Goal: Task Accomplishment & Management: Manage account settings

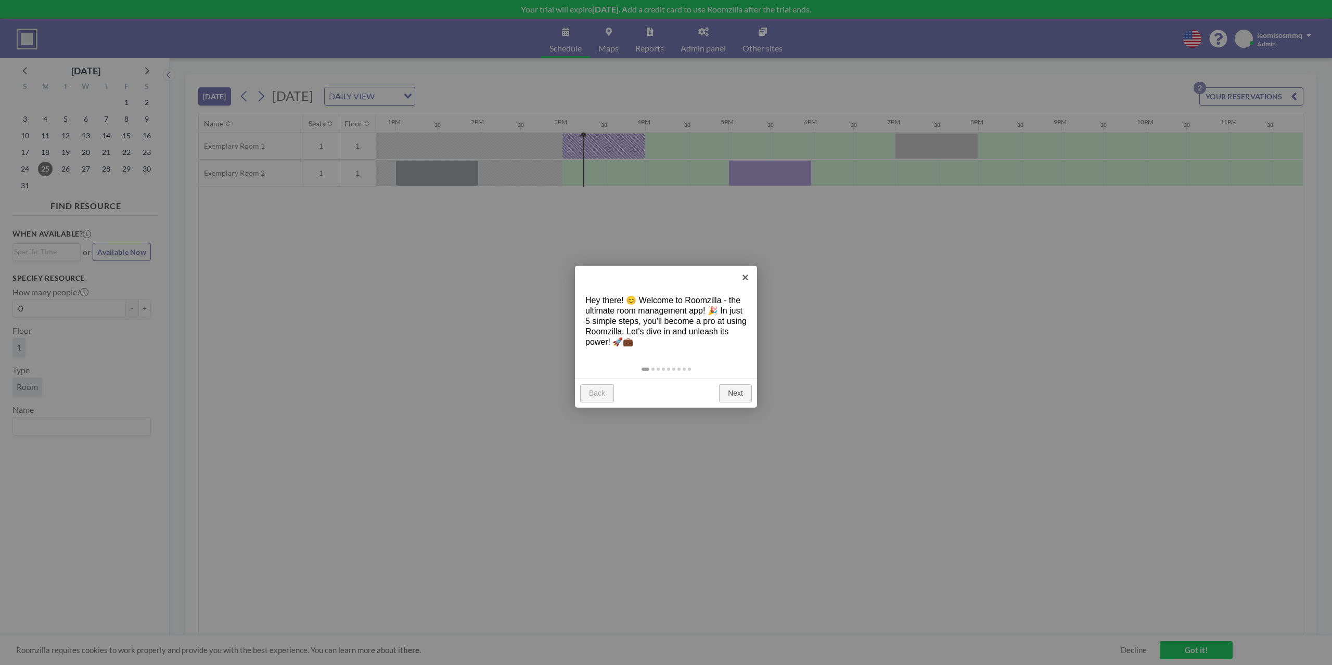
scroll to position [0, 1071]
click at [737, 392] on link "Next" at bounding box center [735, 393] width 33 height 19
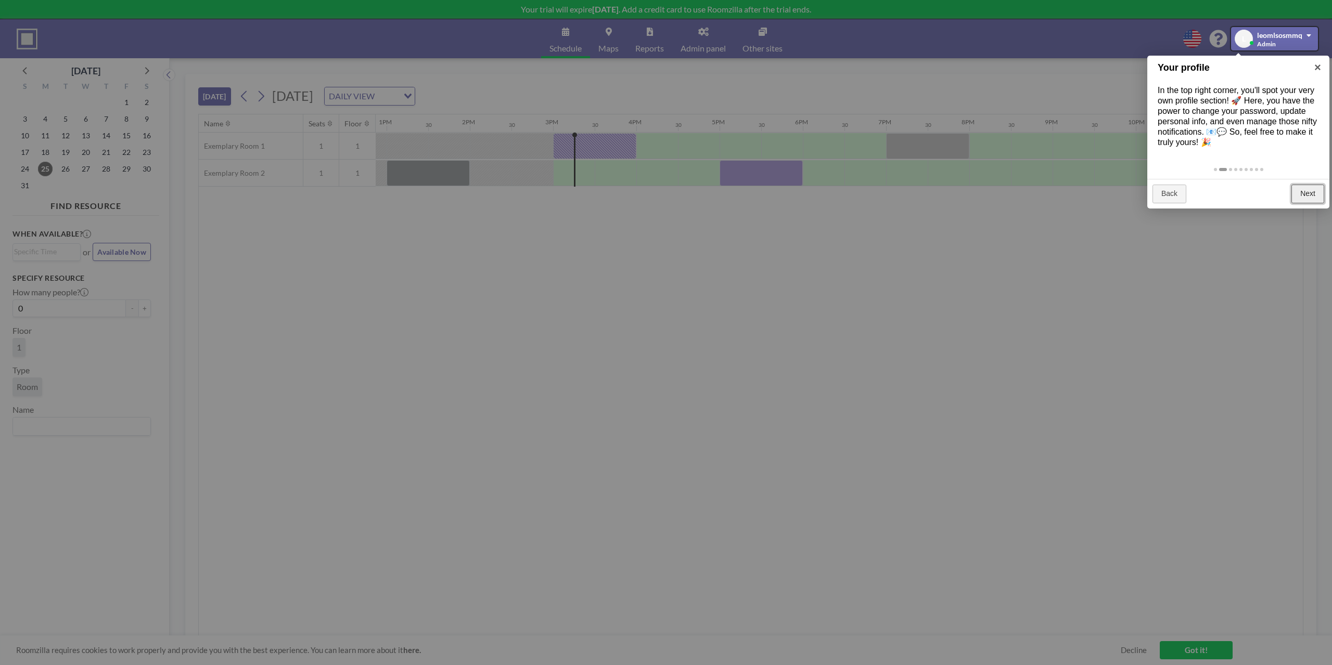
click at [1308, 193] on link "Next" at bounding box center [1307, 194] width 33 height 19
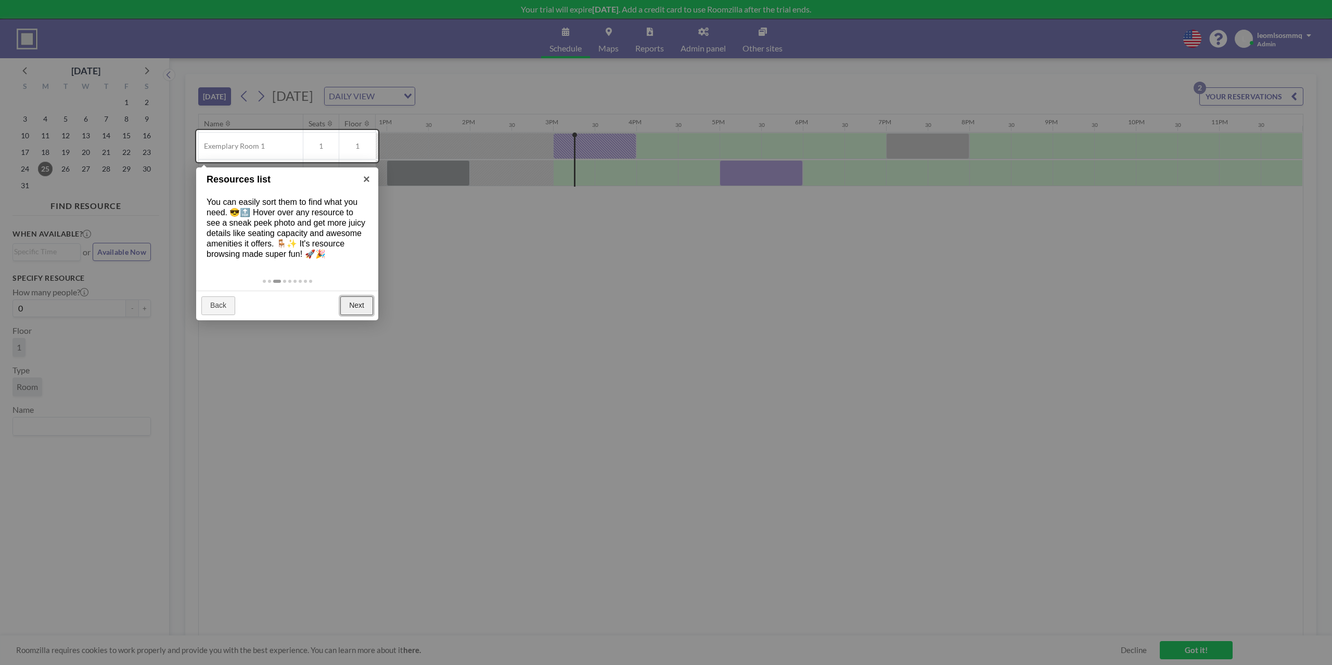
click at [349, 301] on link "Next" at bounding box center [356, 305] width 33 height 19
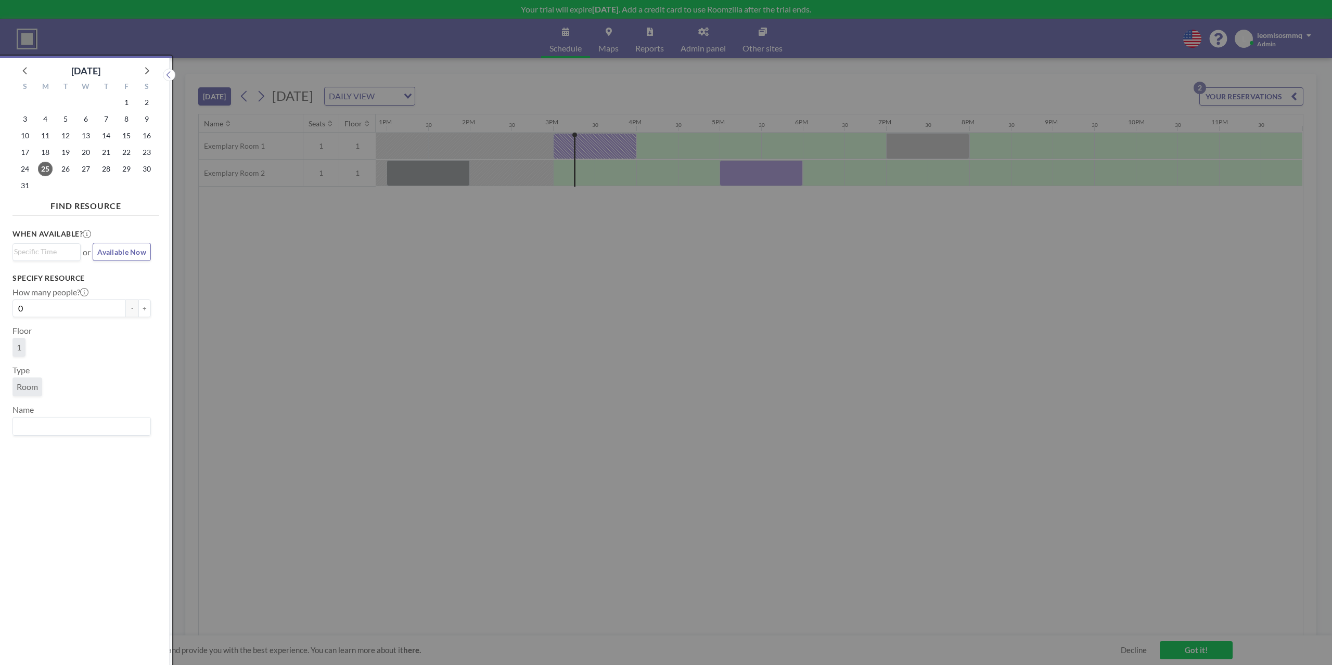
scroll to position [3, 0]
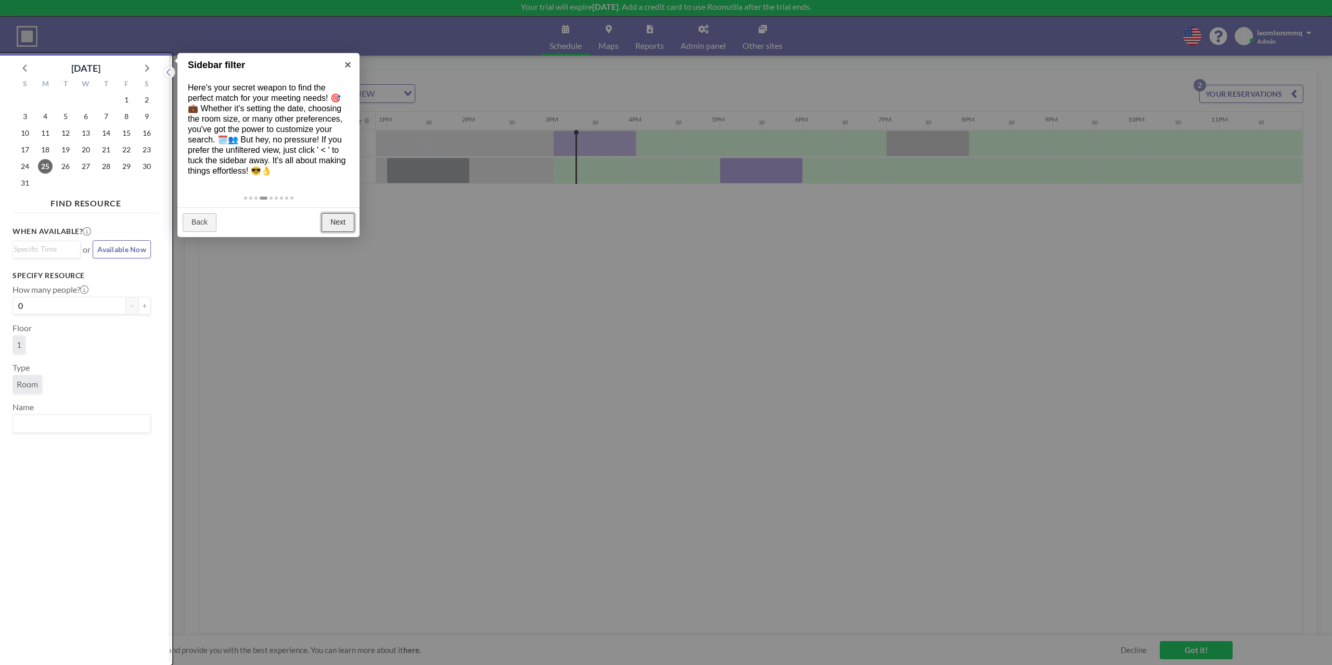
click at [331, 221] on link "Next" at bounding box center [337, 222] width 33 height 19
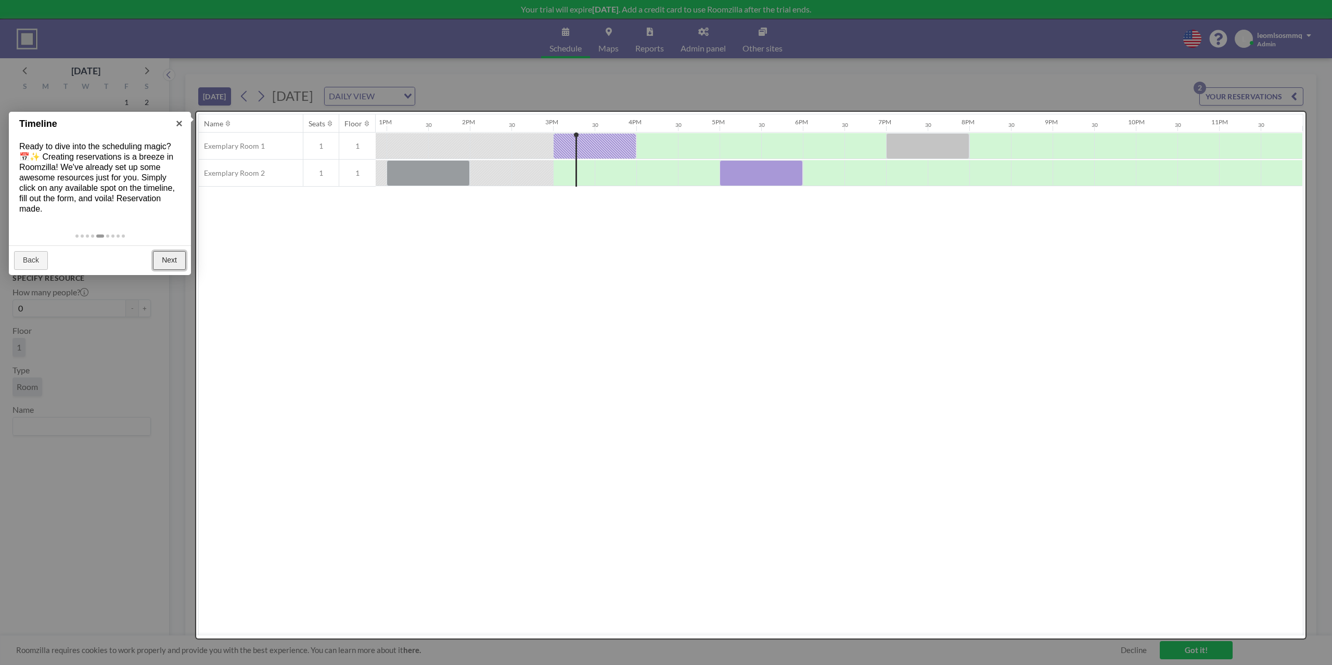
click at [164, 262] on link "Next" at bounding box center [169, 260] width 33 height 19
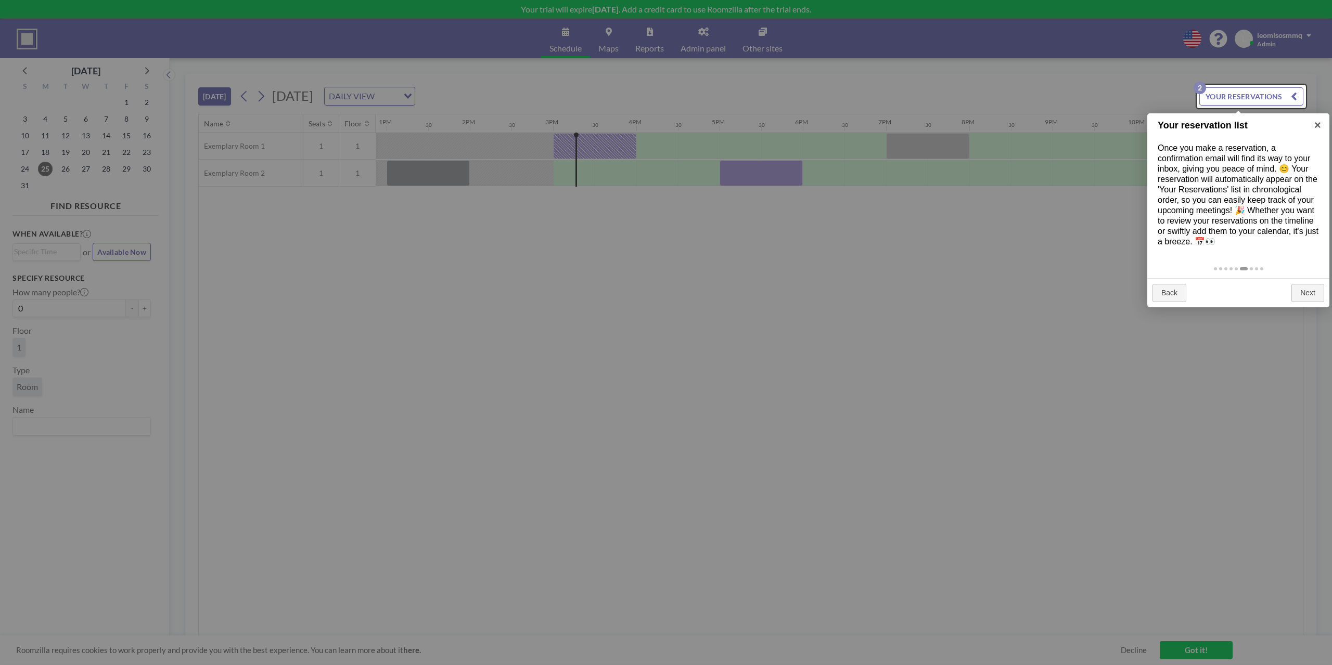
click at [1204, 167] on div "Once you make a reservation, a confirmation email will find its way to your inb…" at bounding box center [1238, 195] width 182 height 125
drag, startPoint x: 1204, startPoint y: 167, endPoint x: 1260, endPoint y: 169, distance: 55.7
click at [1260, 169] on div "Once you make a reservation, a confirmation email will find its way to your inb…" at bounding box center [1238, 195] width 182 height 125
click at [1291, 172] on div "Once you make a reservation, a confirmation email will find its way to your inb…" at bounding box center [1238, 195] width 182 height 125
click at [1179, 176] on div "Once you make a reservation, a confirmation email will find its way to your inb…" at bounding box center [1238, 195] width 182 height 125
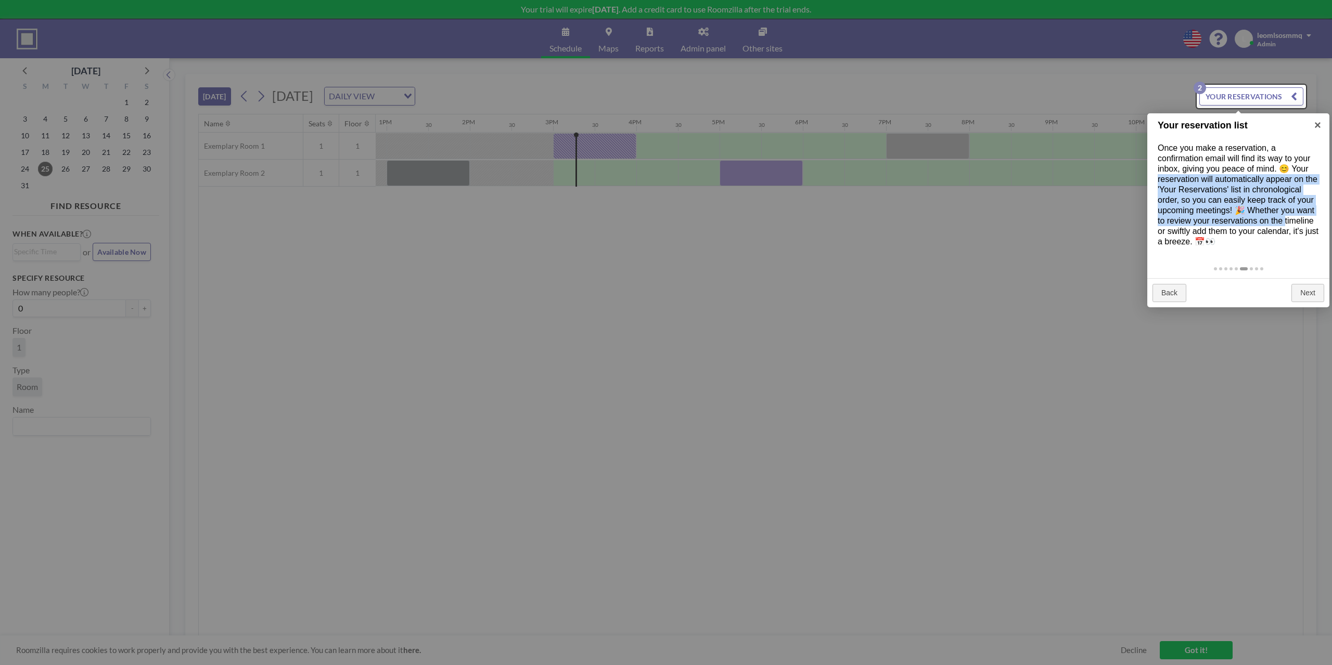
drag, startPoint x: 1179, startPoint y: 176, endPoint x: 1281, endPoint y: 222, distance: 111.8
click at [1281, 222] on div "Once you make a reservation, a confirmation email will find its way to your inb…" at bounding box center [1238, 195] width 182 height 125
click at [1311, 298] on link "Next" at bounding box center [1307, 293] width 33 height 19
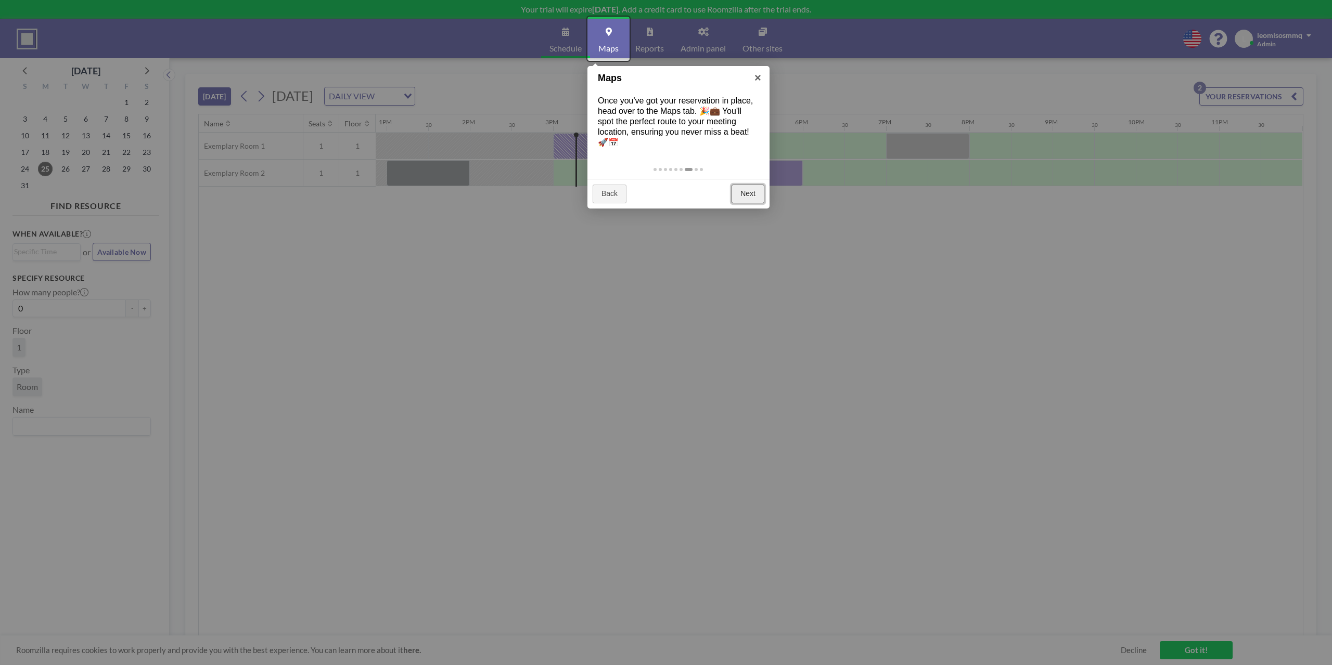
click at [750, 197] on link "Next" at bounding box center [747, 194] width 33 height 19
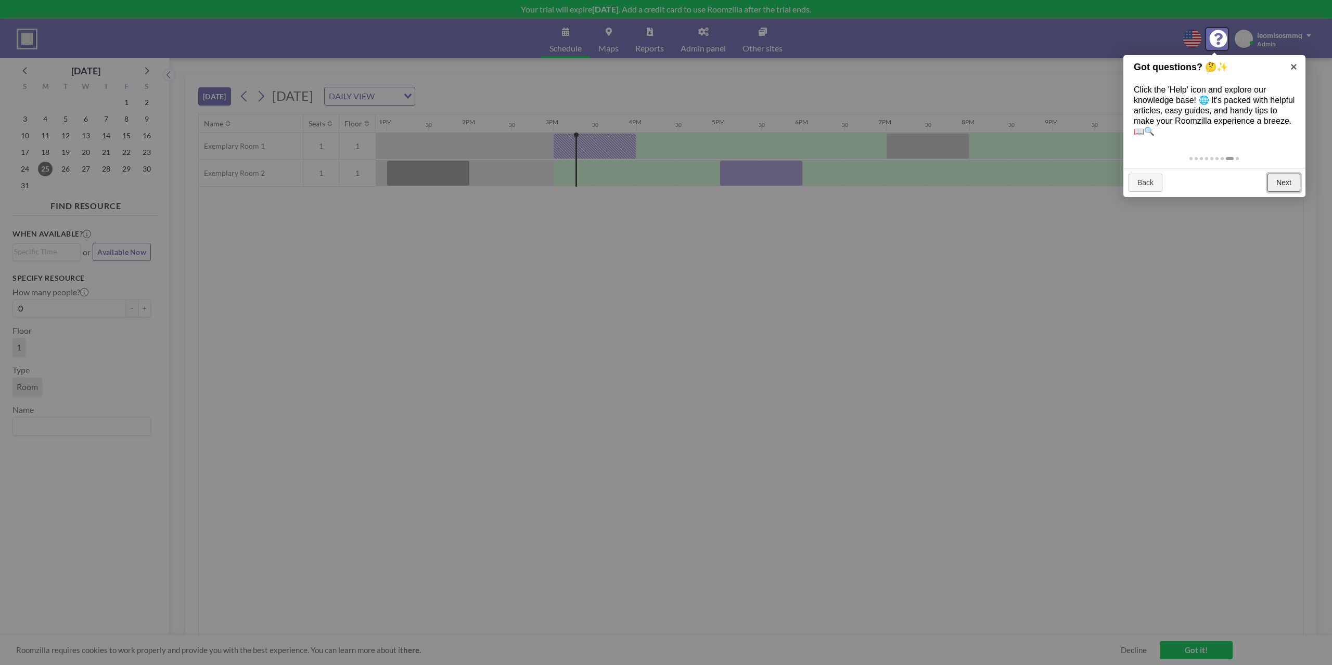
click at [1280, 182] on link "Next" at bounding box center [1283, 183] width 33 height 19
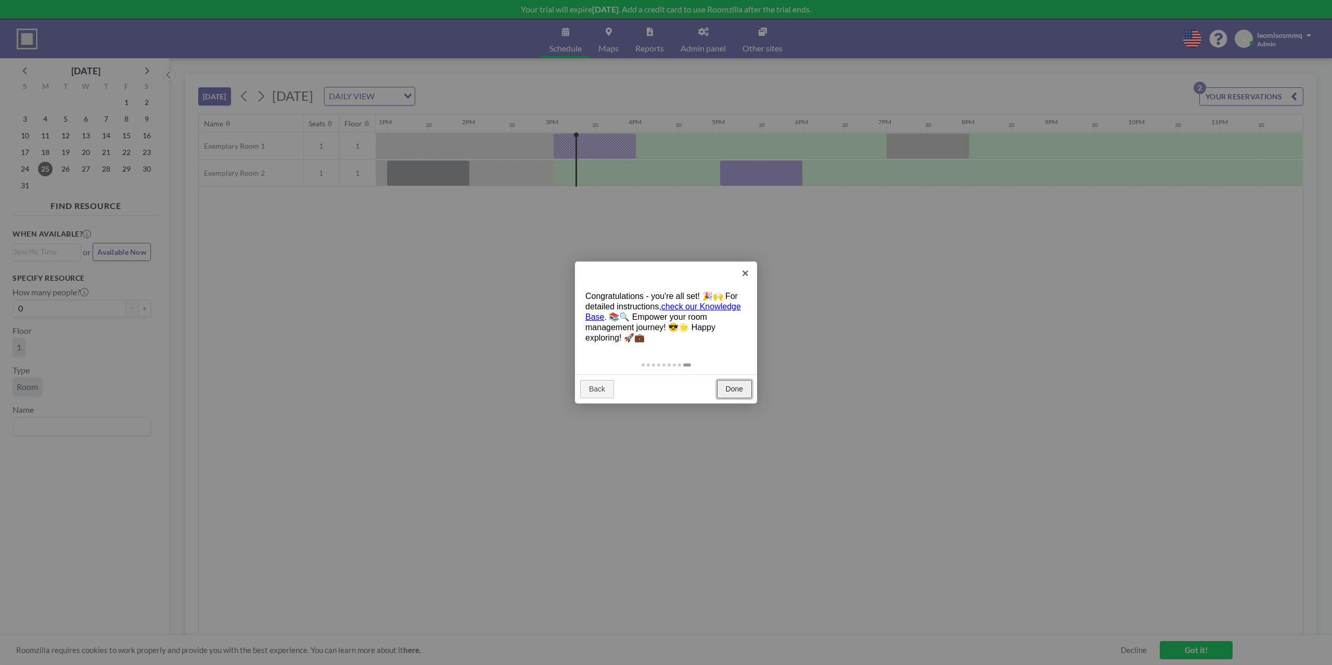
click at [733, 387] on link "Done" at bounding box center [734, 389] width 35 height 19
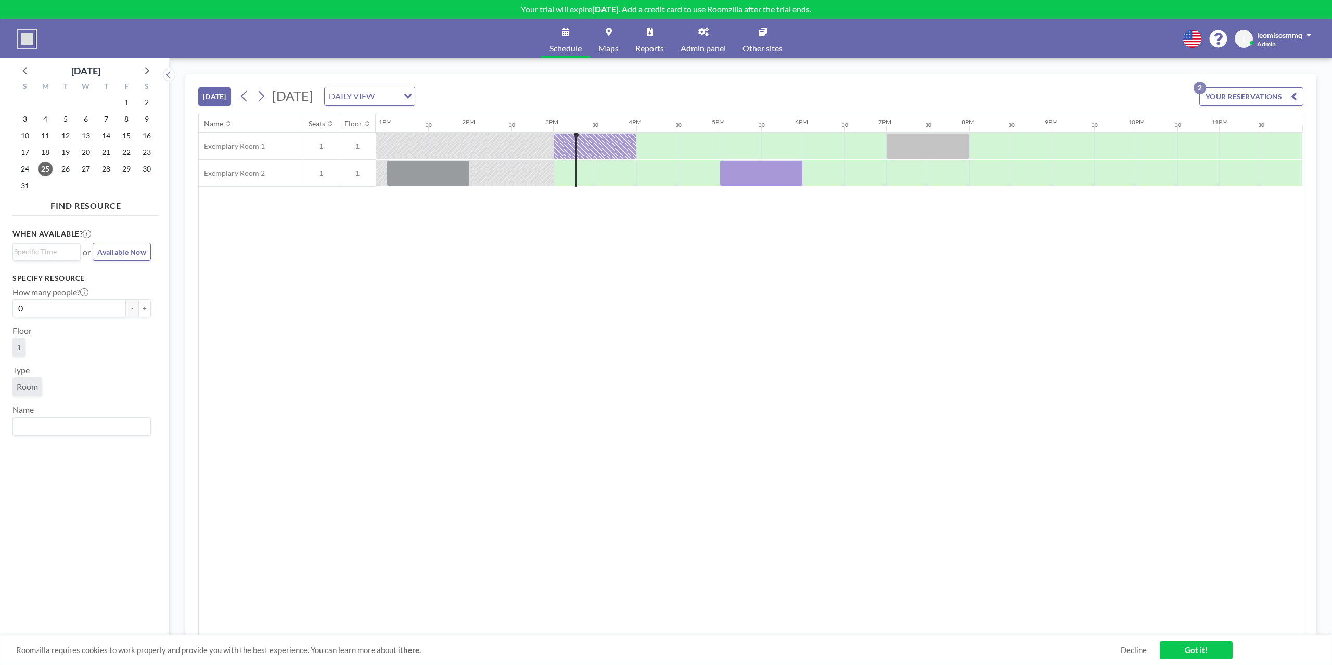
click at [738, 331] on div "Name Seats Floor 12AM 30 1AM 30 2AM 30 3AM 30 4AM 30 5AM 30 6AM 30 7AM 30 8AM 3…" at bounding box center [751, 375] width 1104 height 522
click at [1245, 95] on button "YOUR RESERVATIONS 2" at bounding box center [1251, 96] width 104 height 18
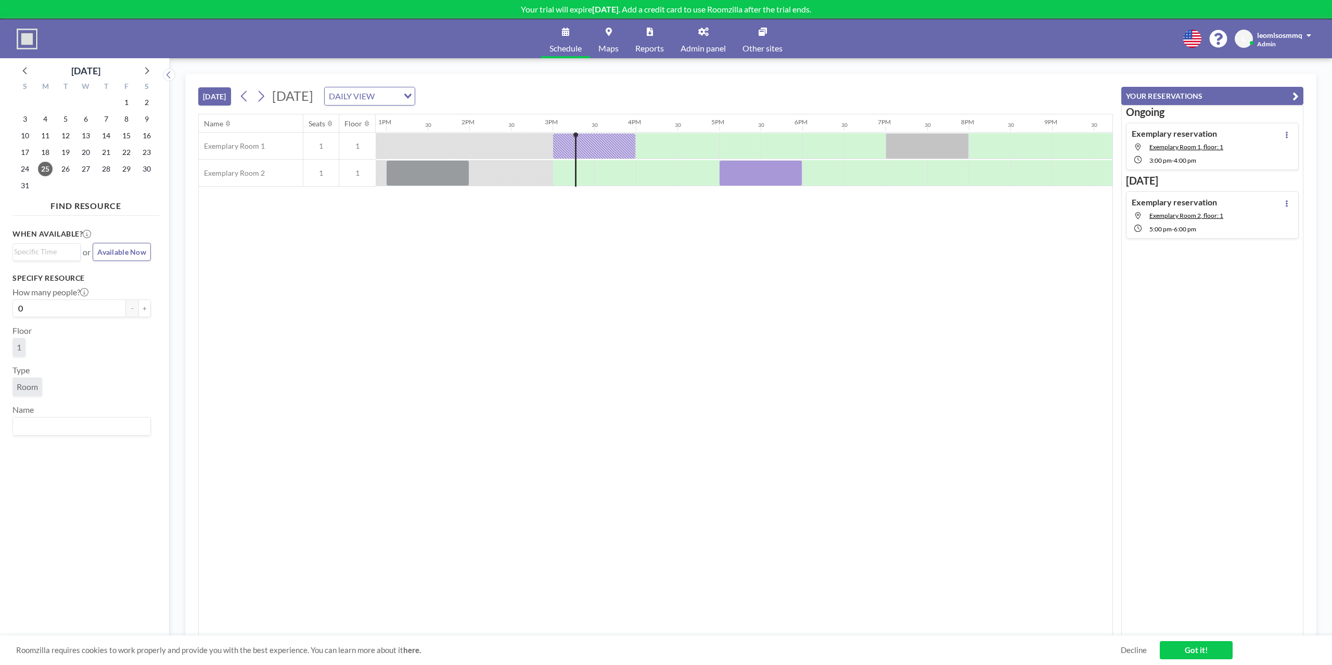
click at [1220, 95] on button "YOUR RESERVATIONS" at bounding box center [1212, 96] width 182 height 18
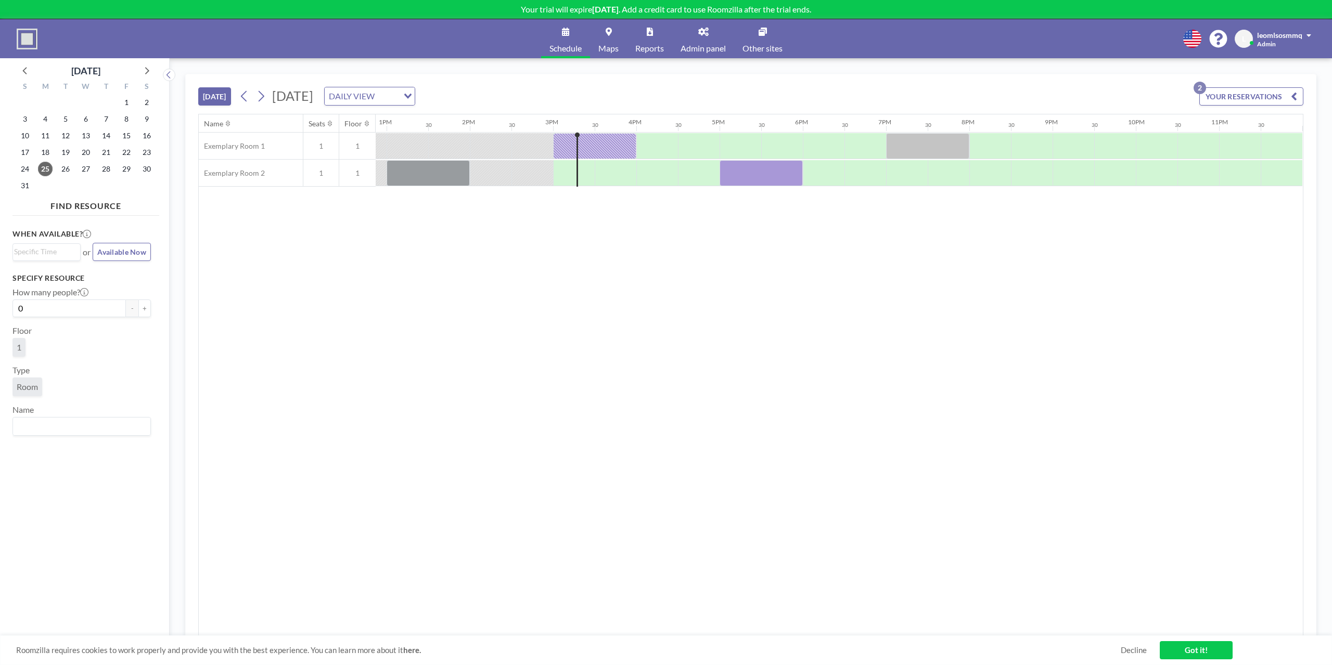
click at [398, 89] on div "DAILY VIEW" at bounding box center [362, 95] width 74 height 16
click at [474, 131] on li "WEEKLY VIEW" at bounding box center [474, 129] width 89 height 15
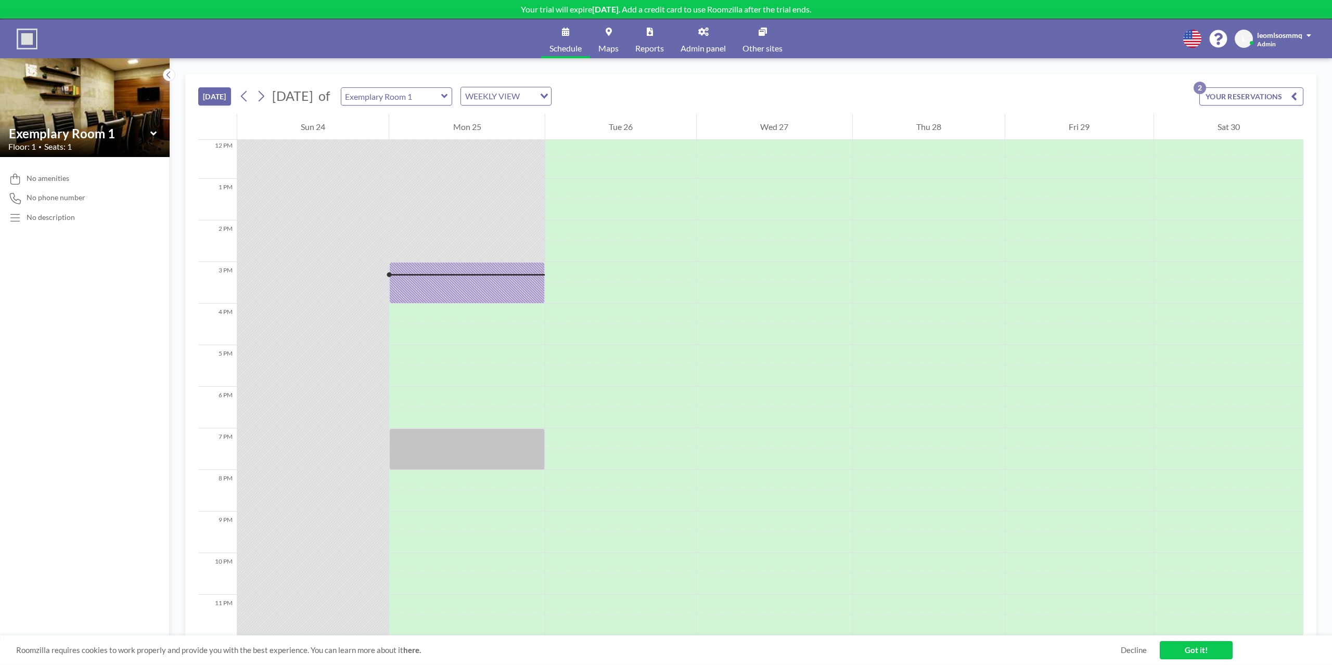
scroll to position [507, 0]
click at [422, 107] on div "[DATE] [DATE] of Exemplary Room 1 WEEKLY VIEW Loading... YOUR RESERVATIONS 2" at bounding box center [750, 94] width 1105 height 40
click at [424, 101] on input "text" at bounding box center [391, 96] width 100 height 17
type input "Exemplary Room 2"
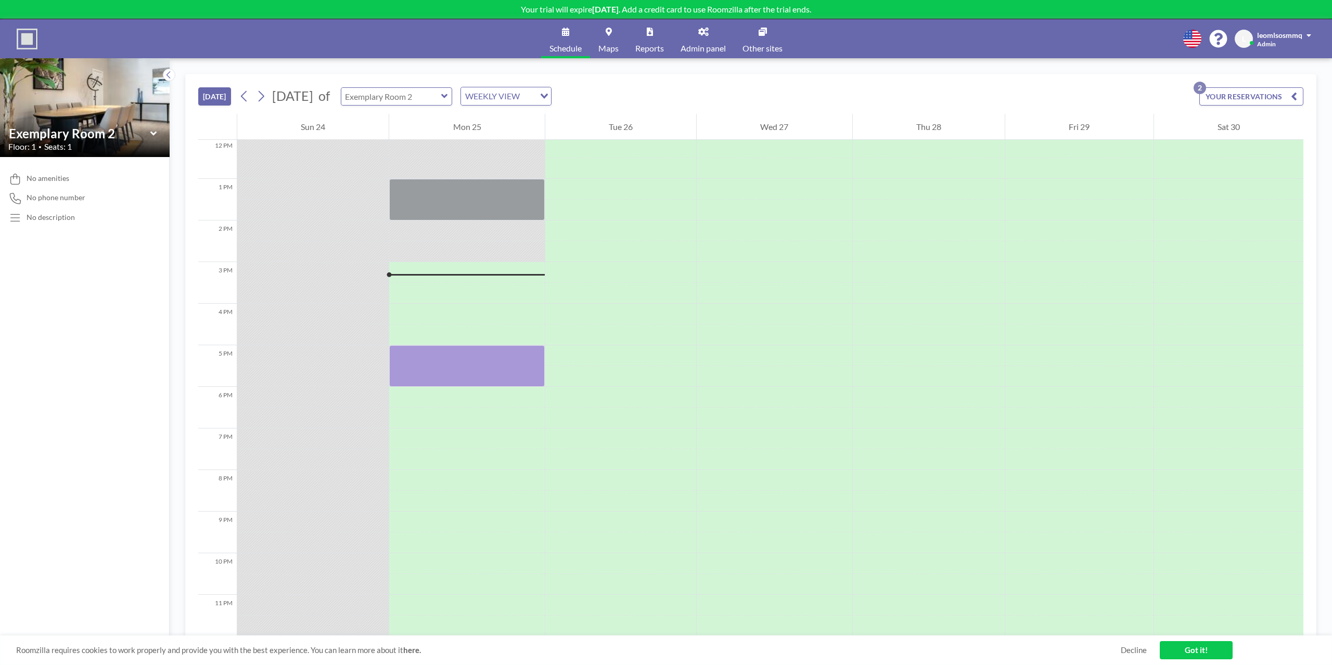
click at [433, 97] on input "text" at bounding box center [391, 96] width 100 height 17
type input "Exemplary Room 1"
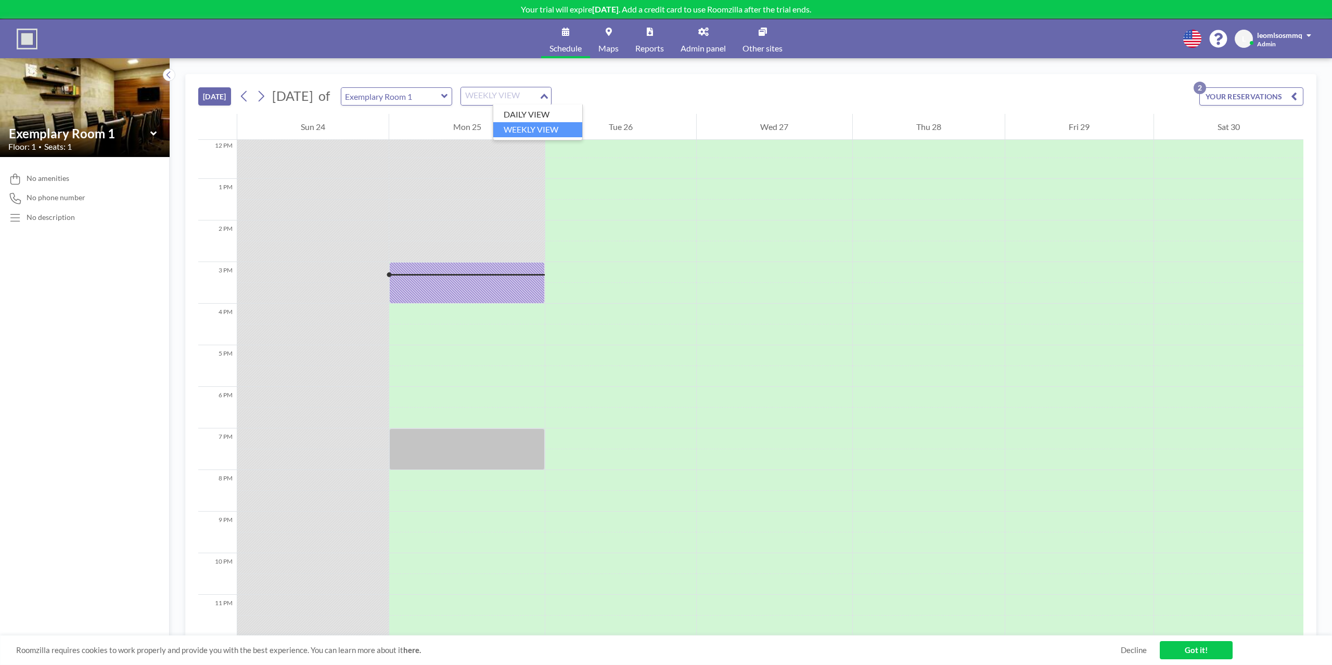
click at [539, 95] on div "WEEKLY VIEW" at bounding box center [500, 95] width 78 height 16
click at [540, 113] on li "DAILY VIEW" at bounding box center [537, 114] width 89 height 15
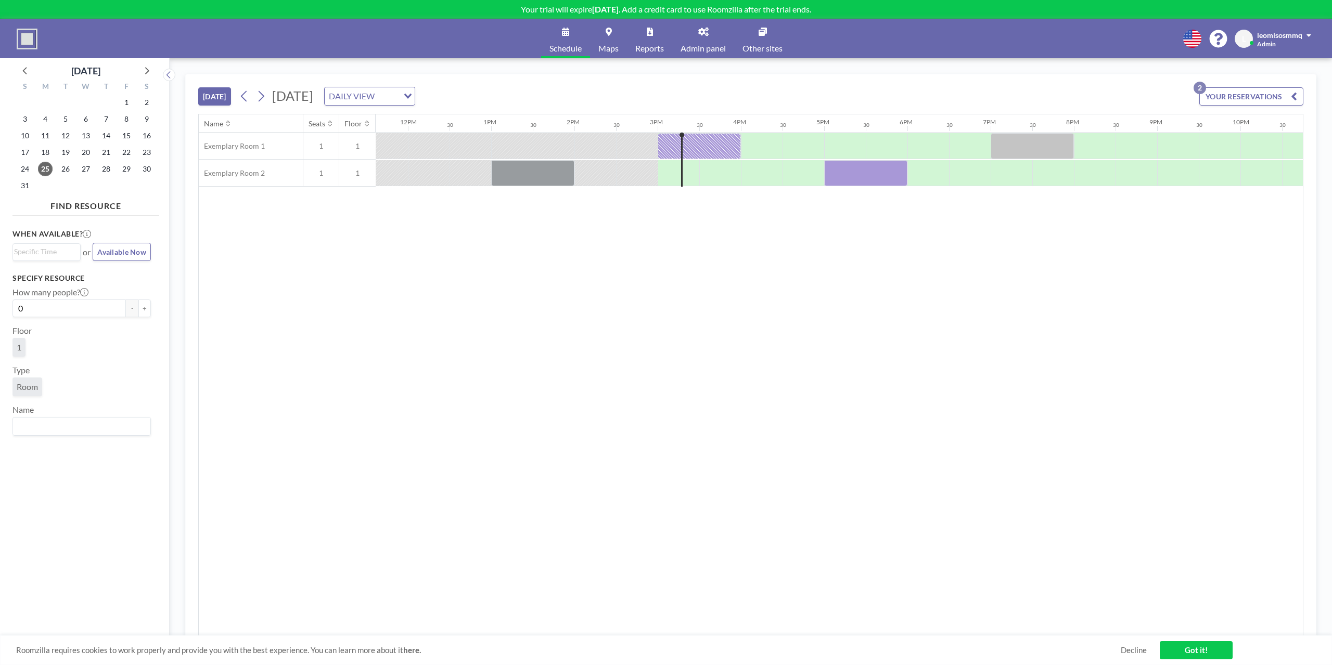
scroll to position [0, 1071]
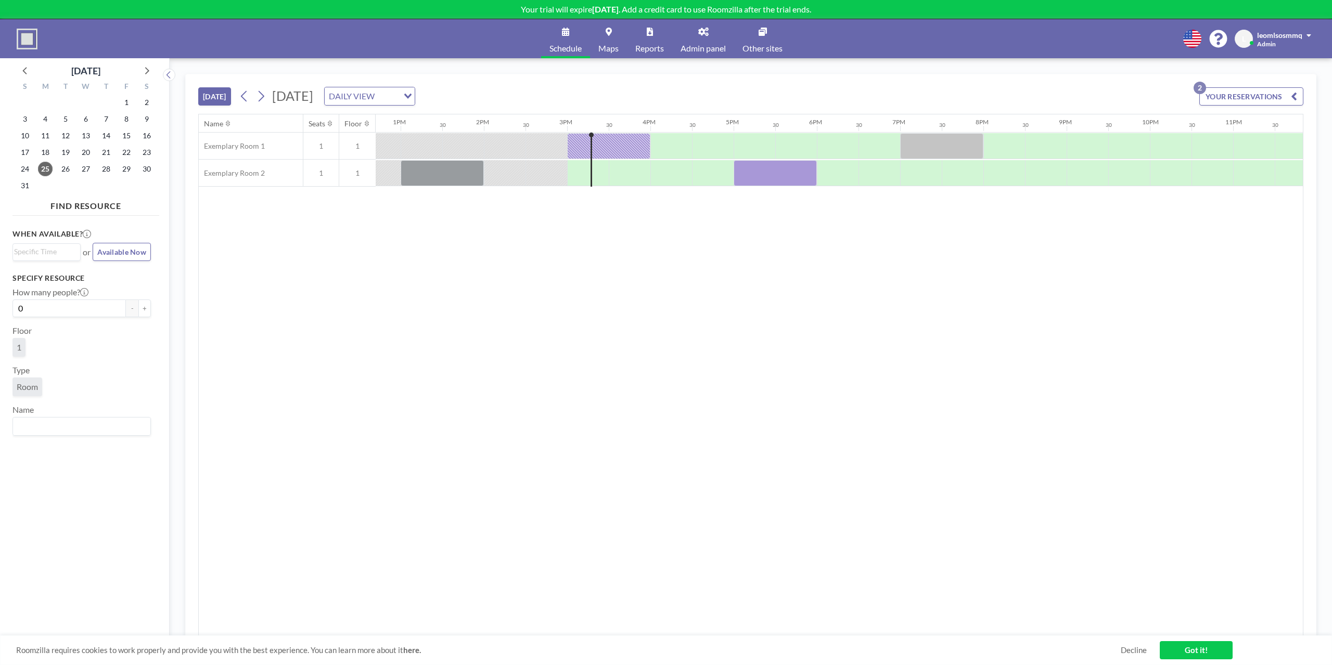
click at [473, 397] on div "Name Seats Floor 12AM 30 1AM 30 2AM 30 3AM 30 4AM 30 5AM 30 6AM 30 7AM 30 8AM 3…" at bounding box center [751, 375] width 1104 height 522
drag, startPoint x: 267, startPoint y: 285, endPoint x: 361, endPoint y: 241, distance: 103.8
click at [361, 241] on div "Name Seats Floor 12AM 30 1AM 30 2AM 30 3AM 30 4AM 30 5AM 30 6AM 30 7AM 30 8AM 3…" at bounding box center [751, 375] width 1104 height 522
click at [704, 33] on icon at bounding box center [703, 32] width 10 height 8
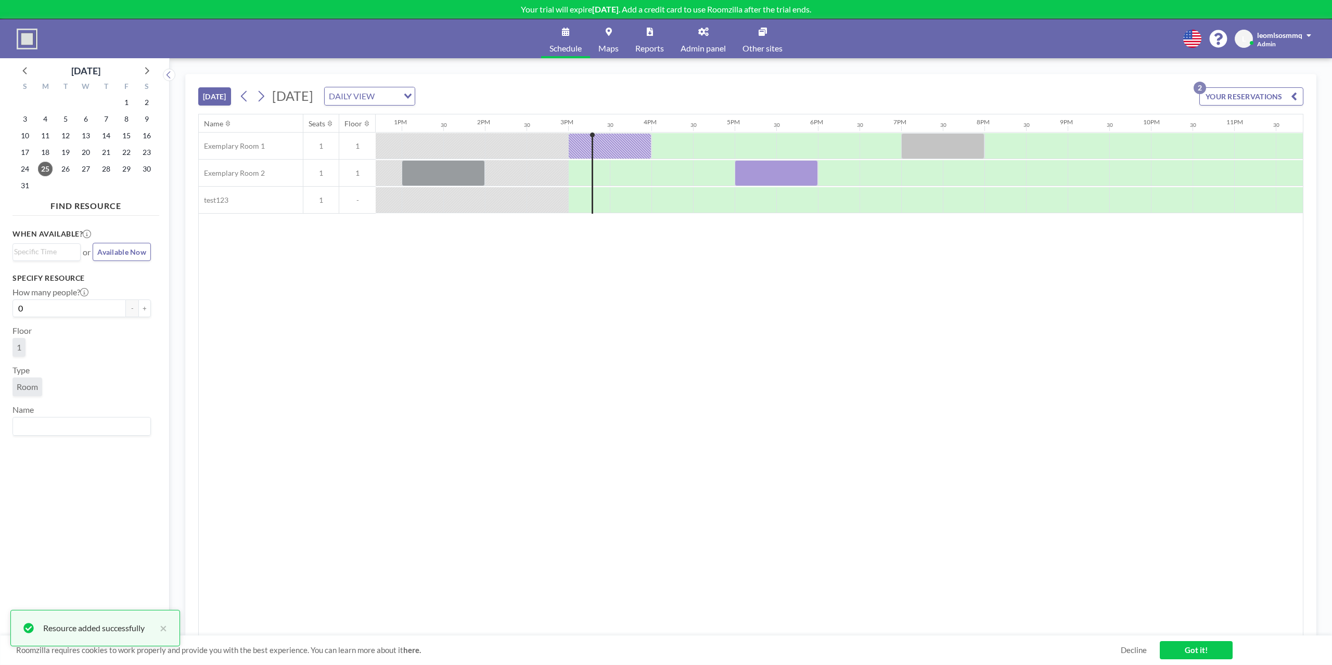
scroll to position [0, 1071]
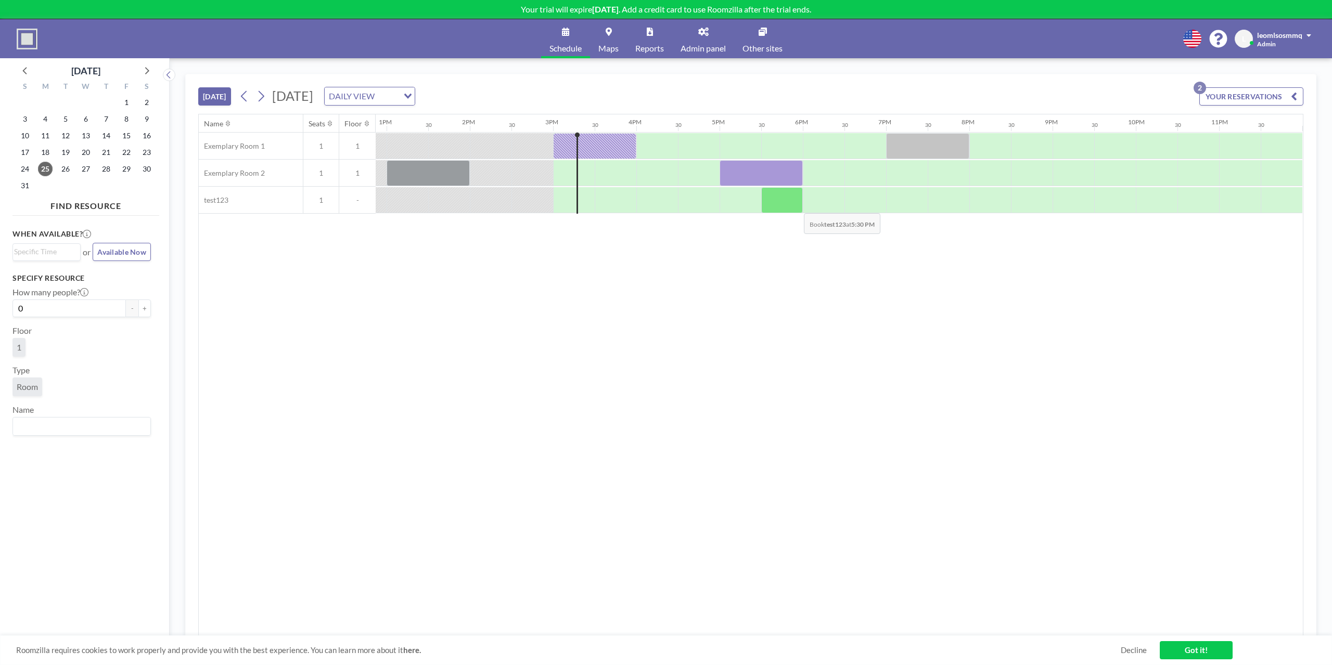
click at [821, 203] on div at bounding box center [303, 200] width 1997 height 27
drag, startPoint x: 790, startPoint y: 171, endPoint x: 920, endPoint y: 173, distance: 130.6
click at [920, 173] on div at bounding box center [303, 173] width 1997 height 27
click at [760, 174] on div at bounding box center [760, 173] width 83 height 26
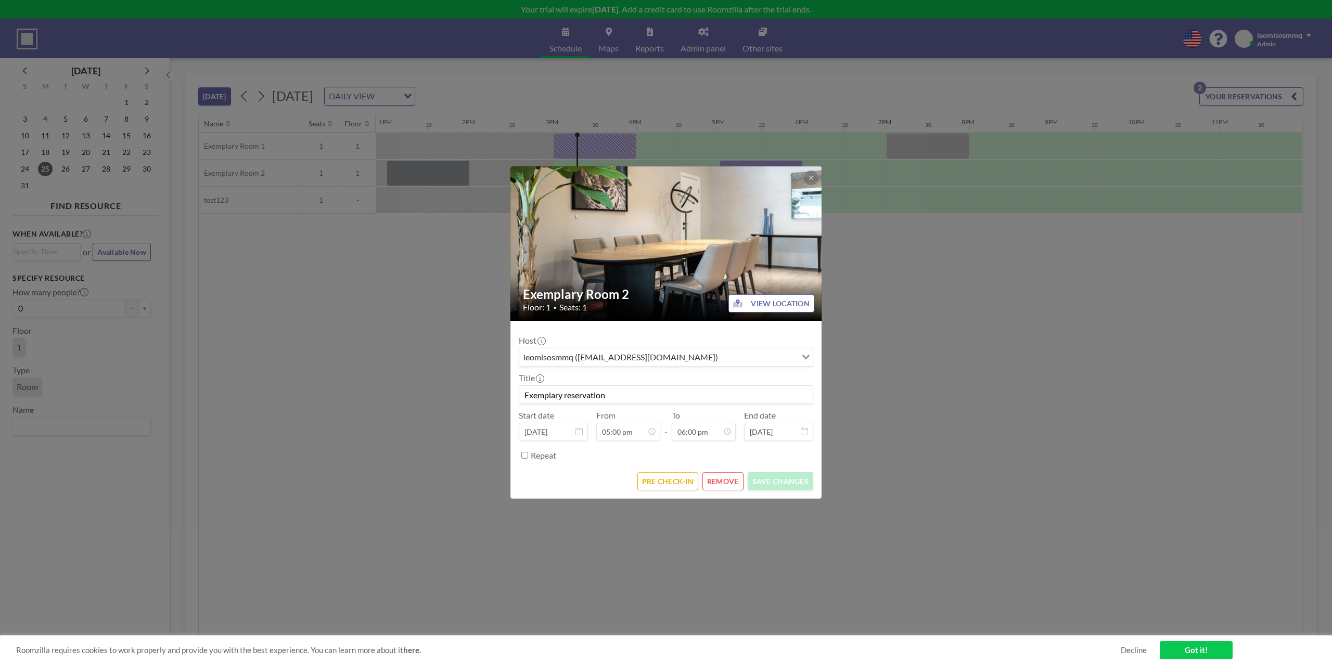
click at [760, 174] on div at bounding box center [666, 243] width 312 height 154
click at [809, 174] on button at bounding box center [811, 178] width 15 height 15
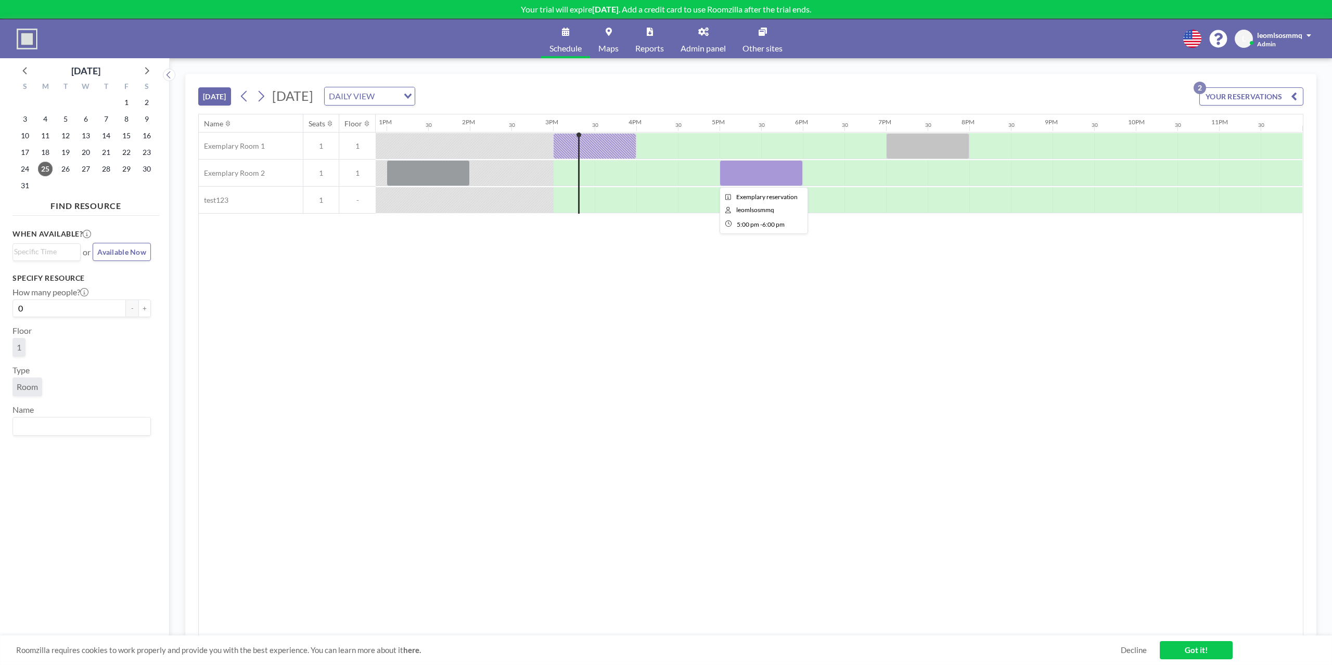
click at [759, 175] on div at bounding box center [760, 173] width 83 height 26
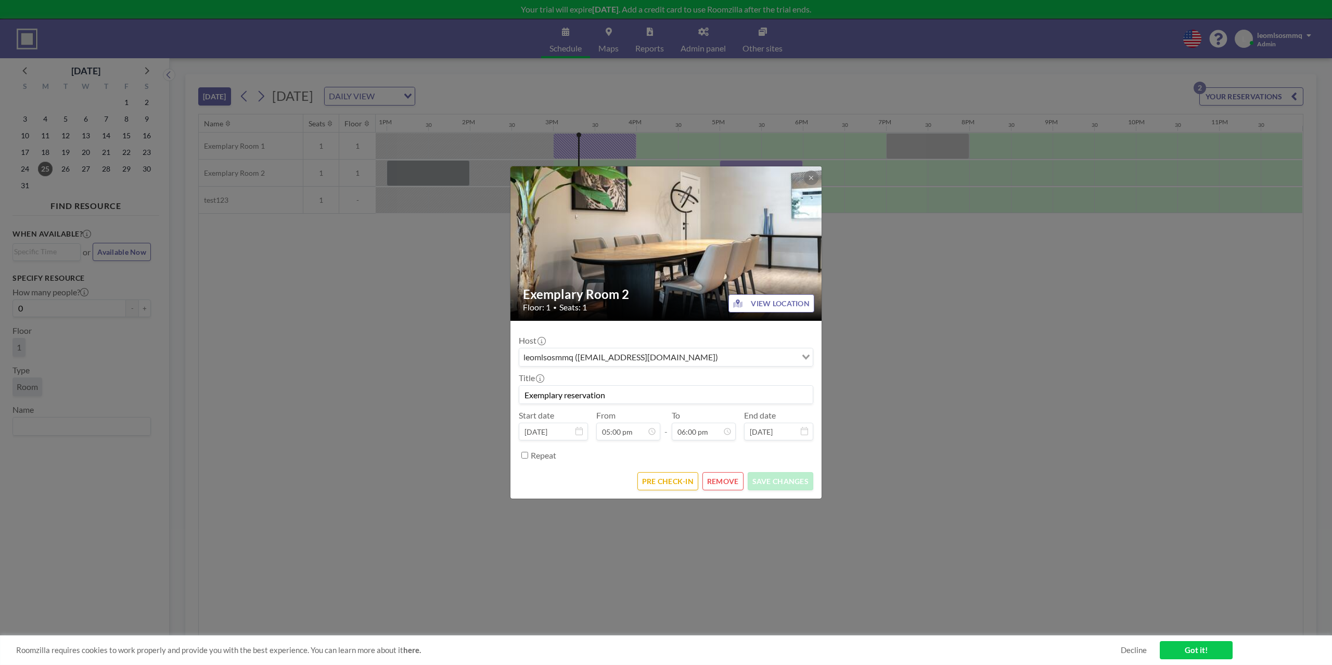
click at [759, 175] on img at bounding box center [666, 244] width 312 height 208
click at [622, 464] on form "Host leomlsosmmq (leomlsosmmq@gmail.com) Loading... Title Exemplary reservation…" at bounding box center [665, 410] width 311 height 178
click at [1011, 337] on div "Exemplary Room 2 Floor: 1 • Seats: 1 VIEW LOCATION Host leomlsosmmq (leomlsosmm…" at bounding box center [666, 332] width 1332 height 665
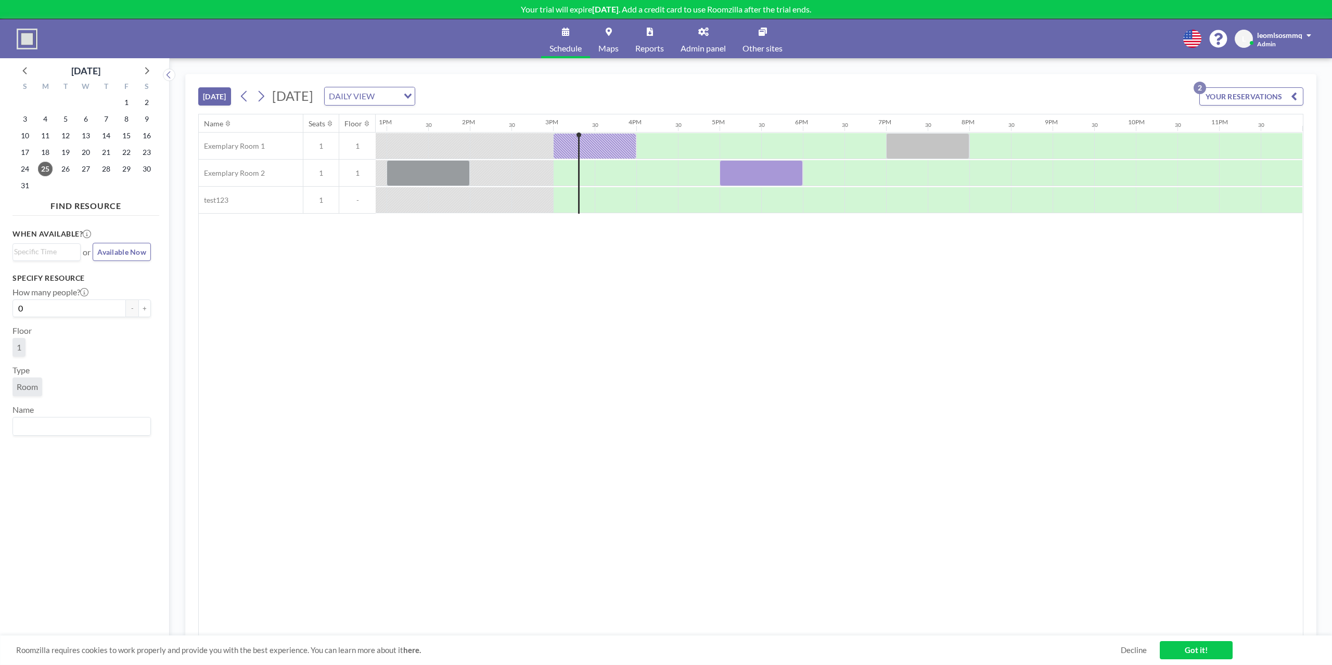
click at [709, 45] on span "Admin panel" at bounding box center [702, 48] width 45 height 8
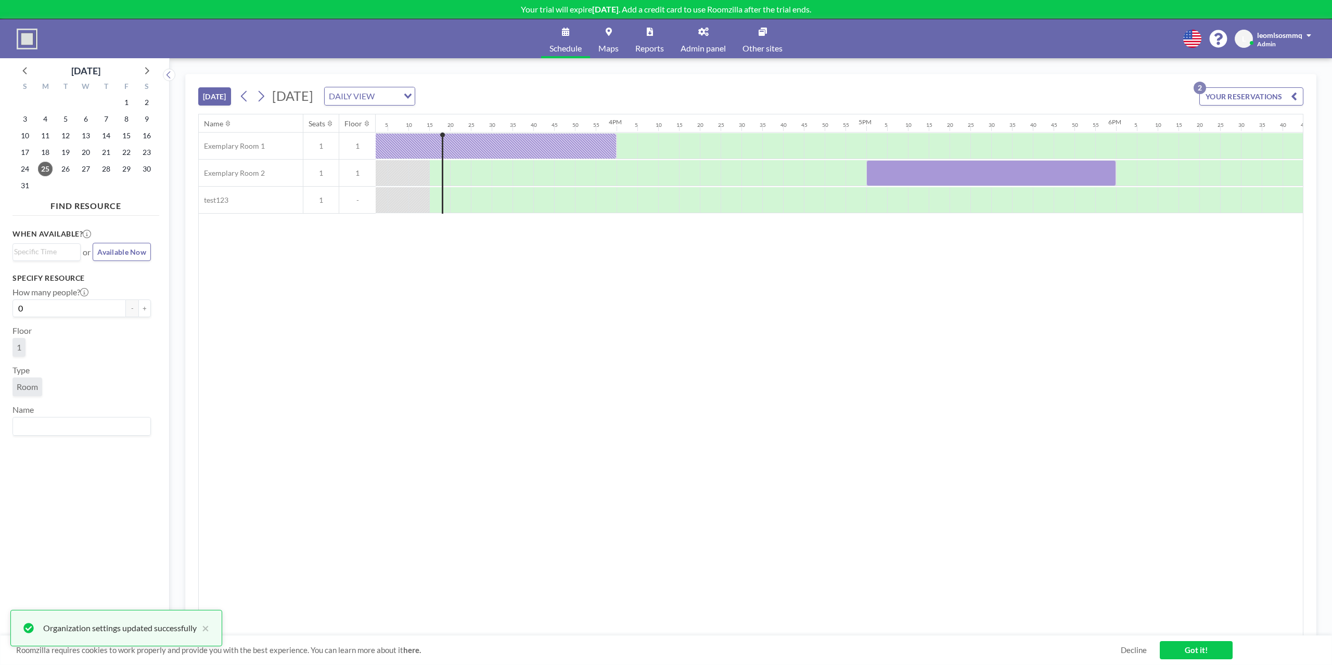
scroll to position [0, 3787]
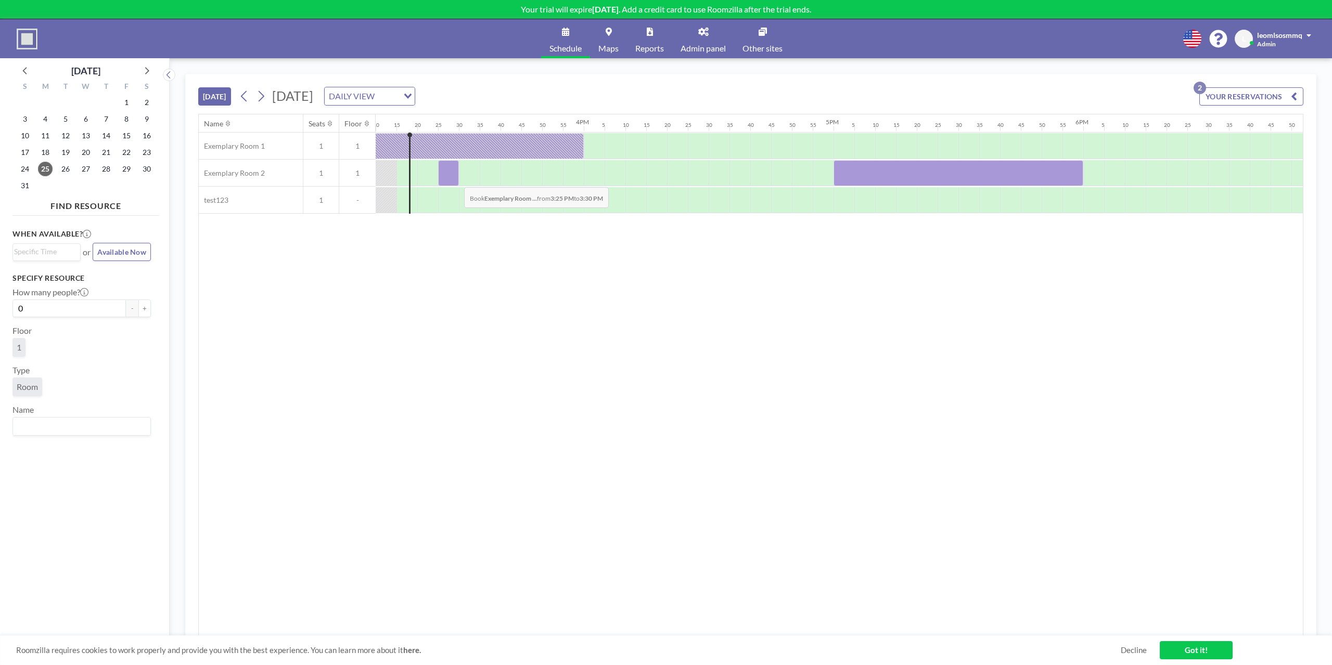
click at [456, 179] on div at bounding box center [448, 173] width 21 height 26
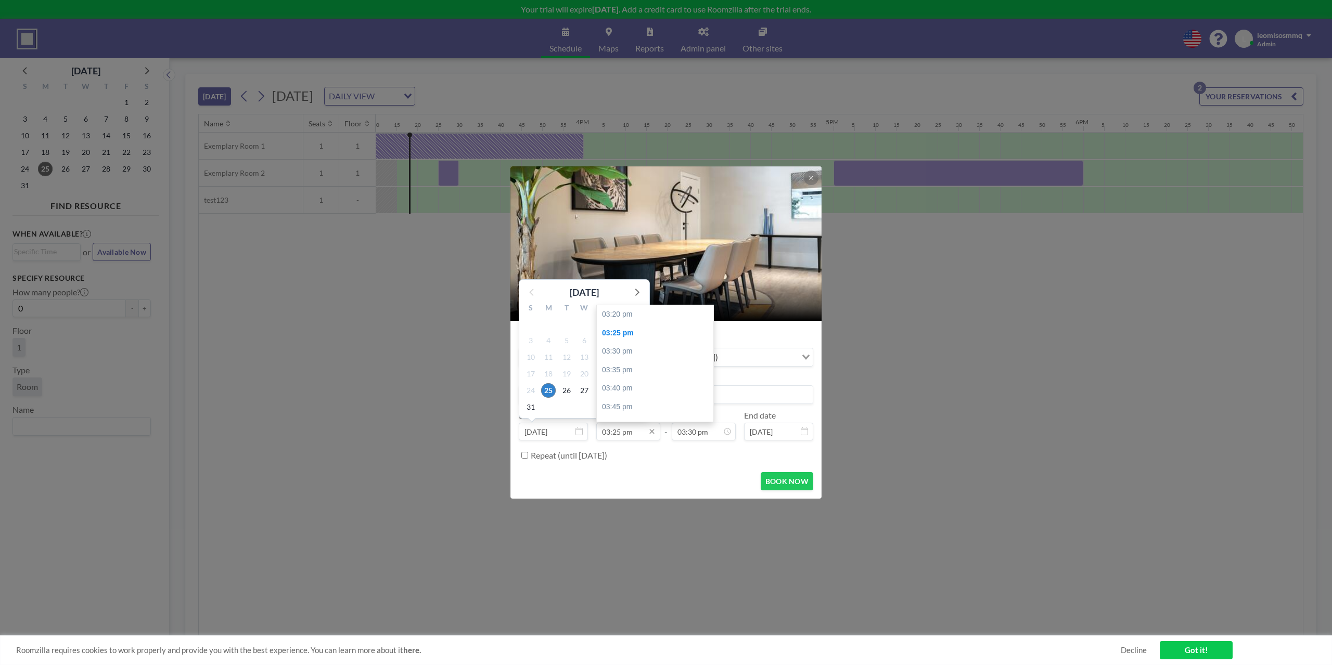
scroll to position [19, 0]
drag, startPoint x: 631, startPoint y: 432, endPoint x: 568, endPoint y: 423, distance: 64.0
click at [568, 423] on div "Start date Aug 25, 2025 August 2025 S M T W T F S 27 28 29 30 31 1 2 3 4 5 6 7 …" at bounding box center [666, 425] width 294 height 30
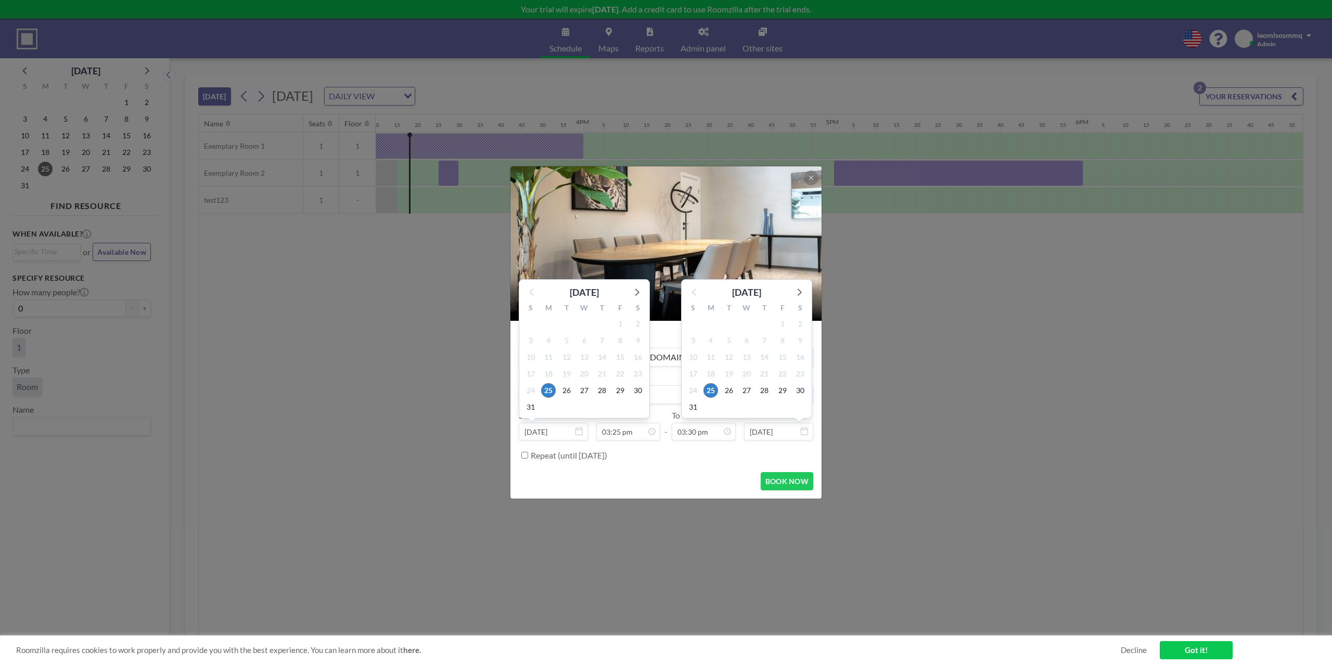
scroll to position [3443, 0]
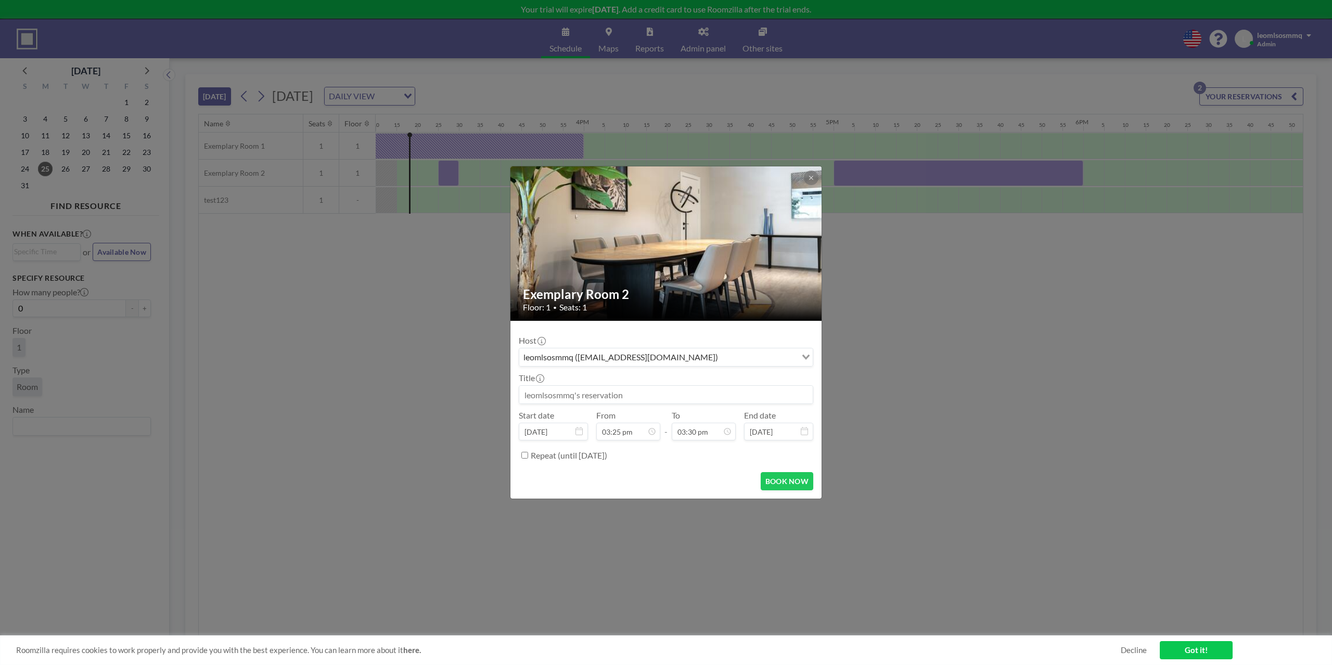
click at [1027, 391] on div "Exemplary Room 2 Floor: 1 • Seats: 1 Host leomlsosmmq (leomlsosmmq@gmail.com) L…" at bounding box center [666, 332] width 1332 height 665
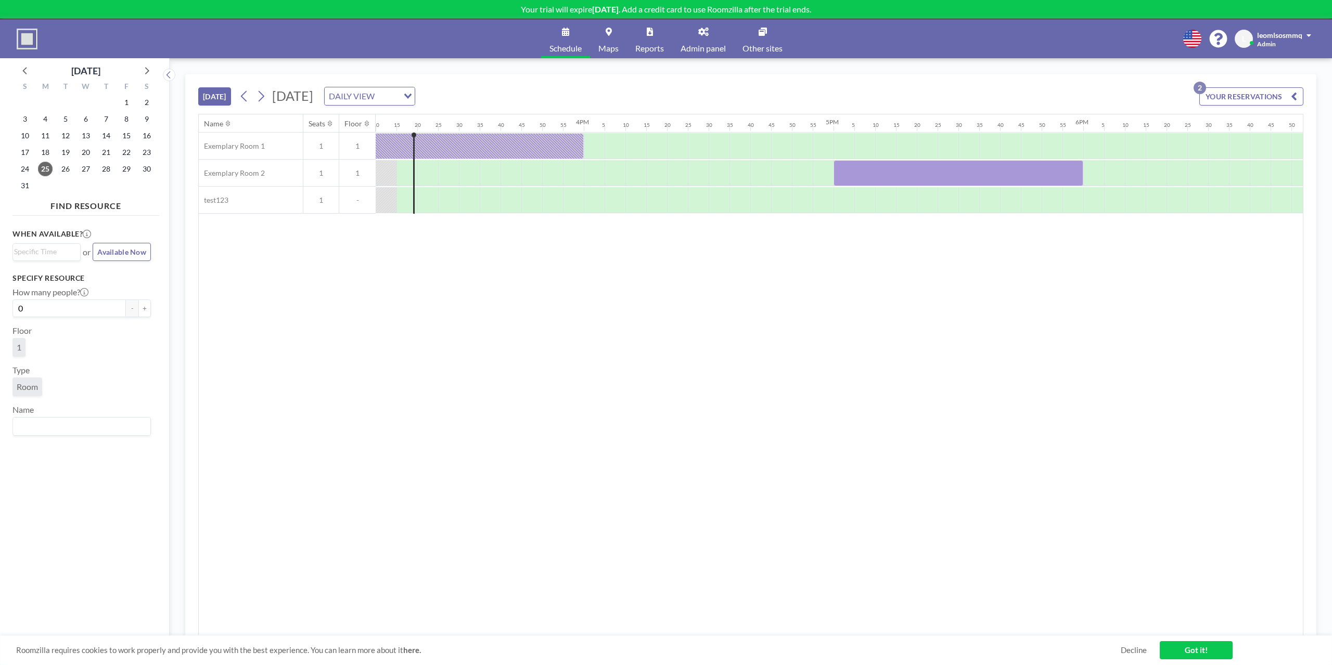
click at [398, 98] on div "DAILY VIEW" at bounding box center [362, 95] width 74 height 16
click at [476, 119] on li "DAILY VIEW" at bounding box center [474, 114] width 89 height 15
click at [415, 104] on div "DAILY VIEW Loading..." at bounding box center [370, 96] width 90 height 18
click at [476, 132] on li "WEEKLY VIEW" at bounding box center [474, 129] width 89 height 15
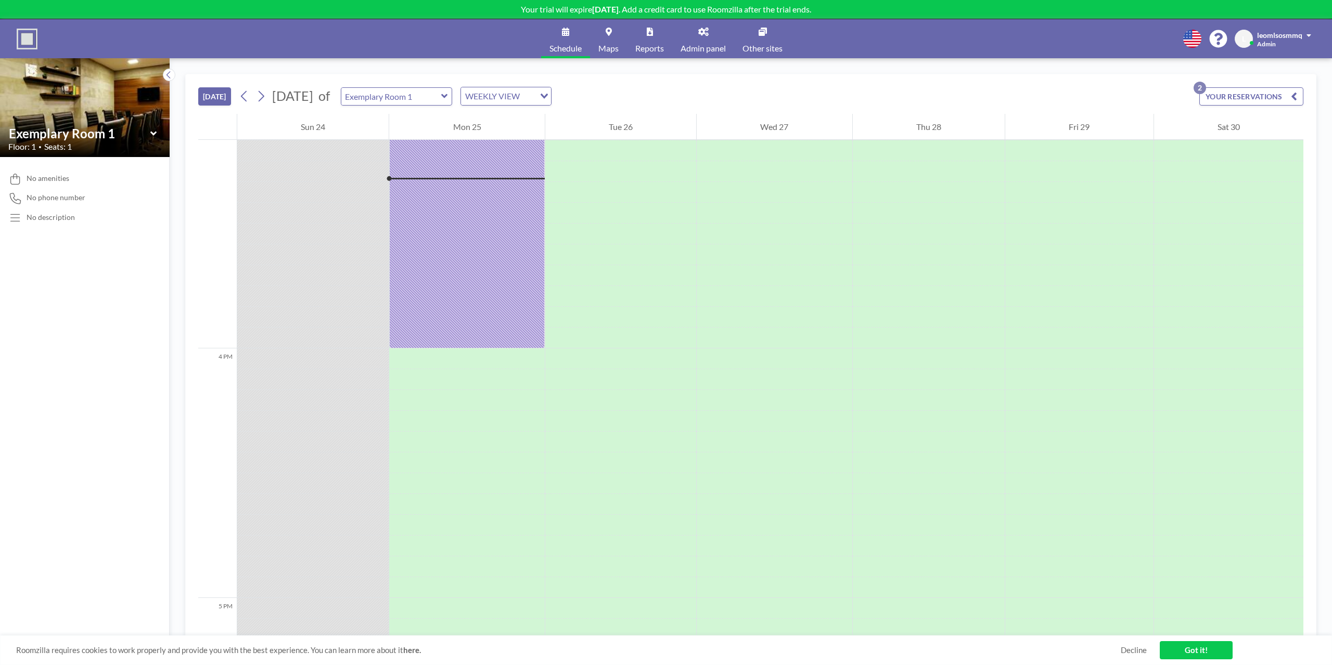
scroll to position [3787, 0]
click at [529, 89] on div "WEEKLY VIEW" at bounding box center [498, 95] width 74 height 16
click at [543, 116] on li "DAILY VIEW" at bounding box center [537, 114] width 89 height 15
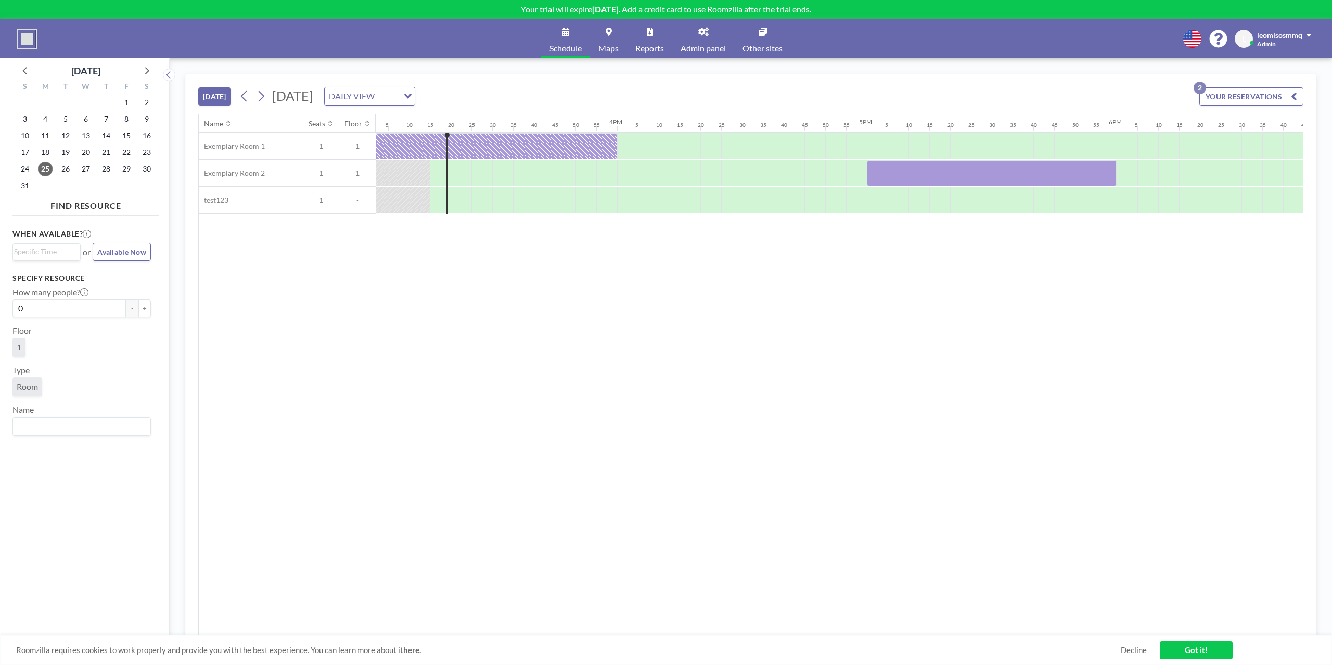
scroll to position [0, 3787]
click at [398, 88] on div "DAILY VIEW" at bounding box center [362, 95] width 74 height 16
click at [455, 124] on li "WEEKLY VIEW" at bounding box center [474, 129] width 89 height 15
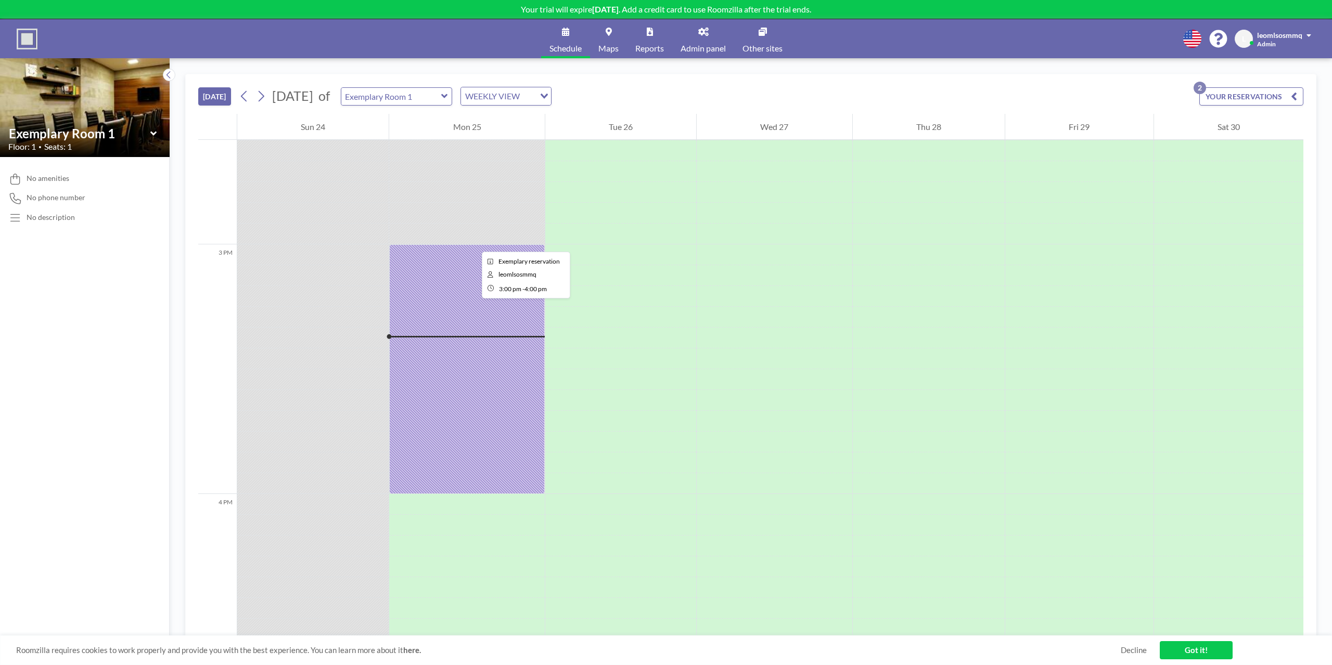
scroll to position [3599, 0]
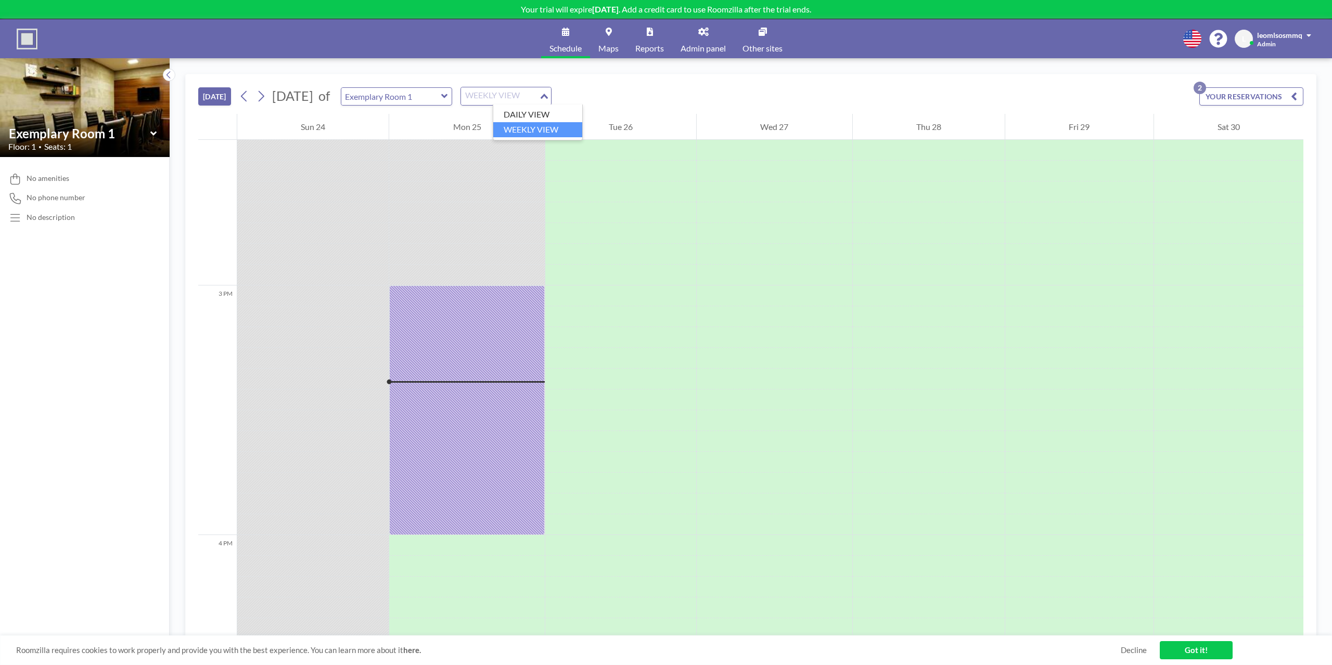
click at [520, 96] on div "WEEKLY VIEW" at bounding box center [500, 95] width 78 height 16
click at [525, 107] on ul "DAILY VIEW WEEKLY VIEW" at bounding box center [538, 123] width 90 height 36
click at [525, 110] on li "DAILY VIEW" at bounding box center [537, 114] width 89 height 15
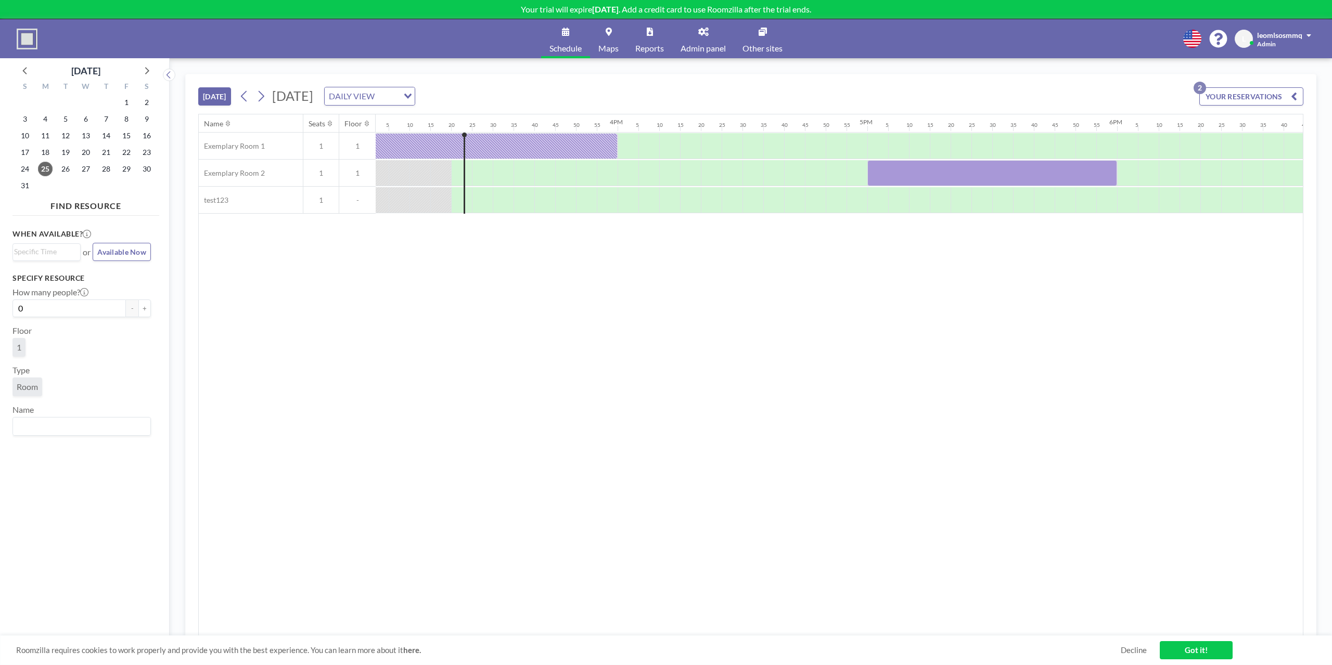
scroll to position [0, 3807]
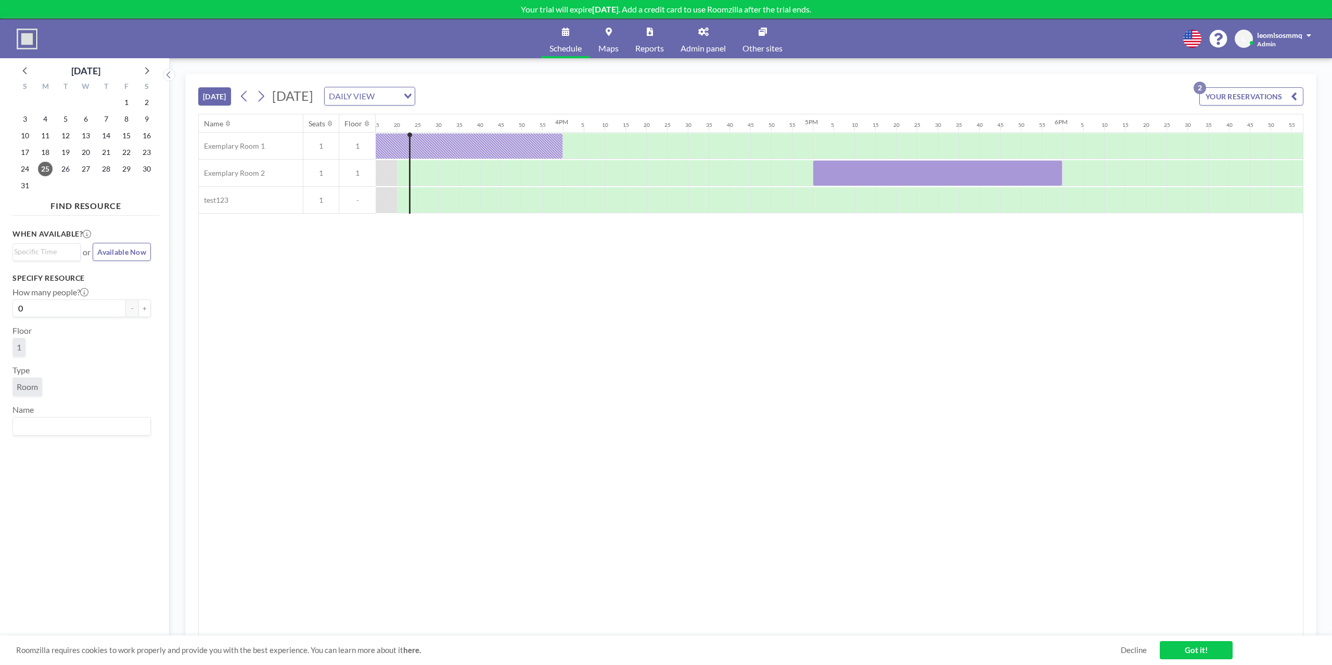
click at [492, 108] on div "TODAY Monday, August 25, 2025 DAILY VIEW Loading... YOUR RESERVATIONS 2" at bounding box center [750, 94] width 1105 height 40
click at [403, 99] on div "DAILY VIEW" at bounding box center [364, 95] width 78 height 16
click at [467, 127] on li "WEEKLY VIEW" at bounding box center [474, 129] width 89 height 15
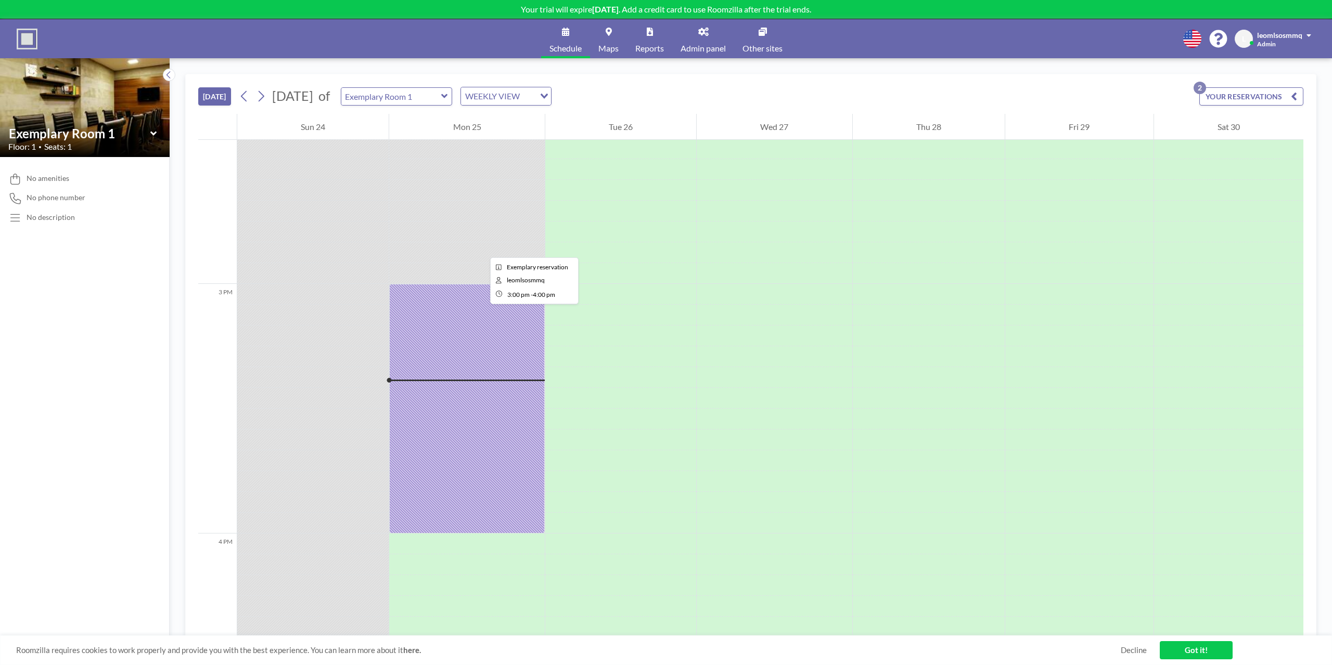
scroll to position [3599, 0]
click at [433, 99] on input "text" at bounding box center [391, 96] width 100 height 17
type input "Exemplary Room 2"
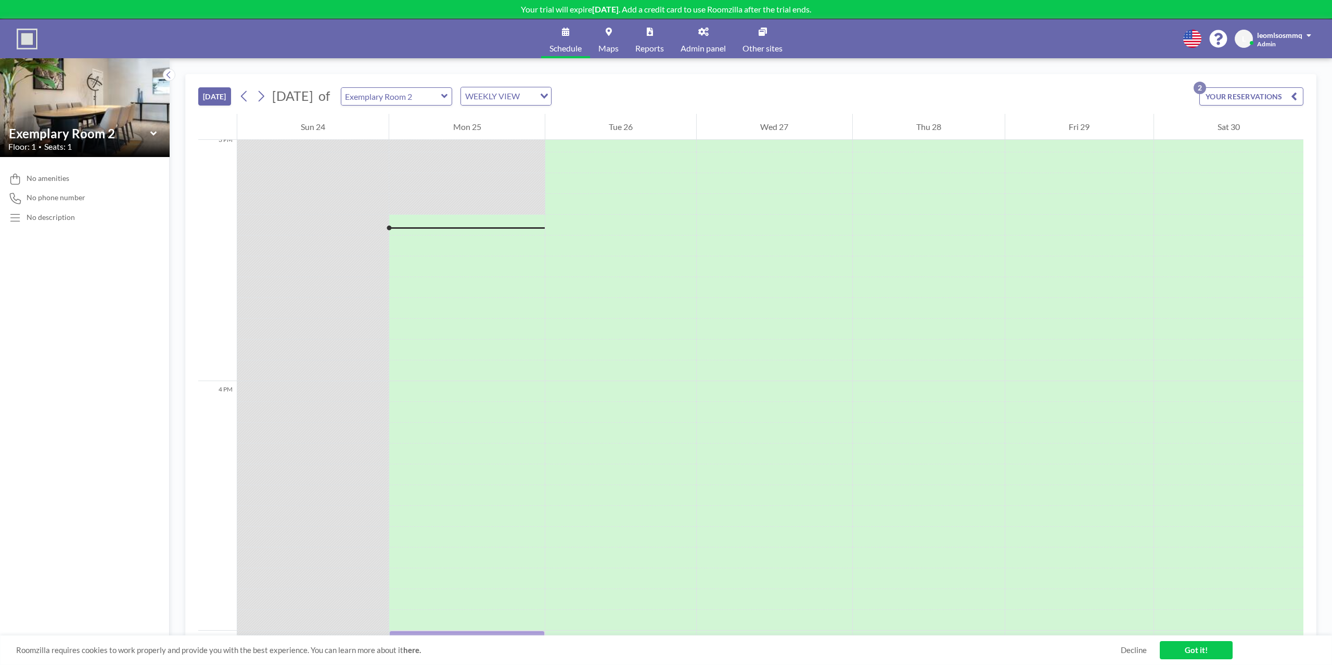
scroll to position [3807, 0]
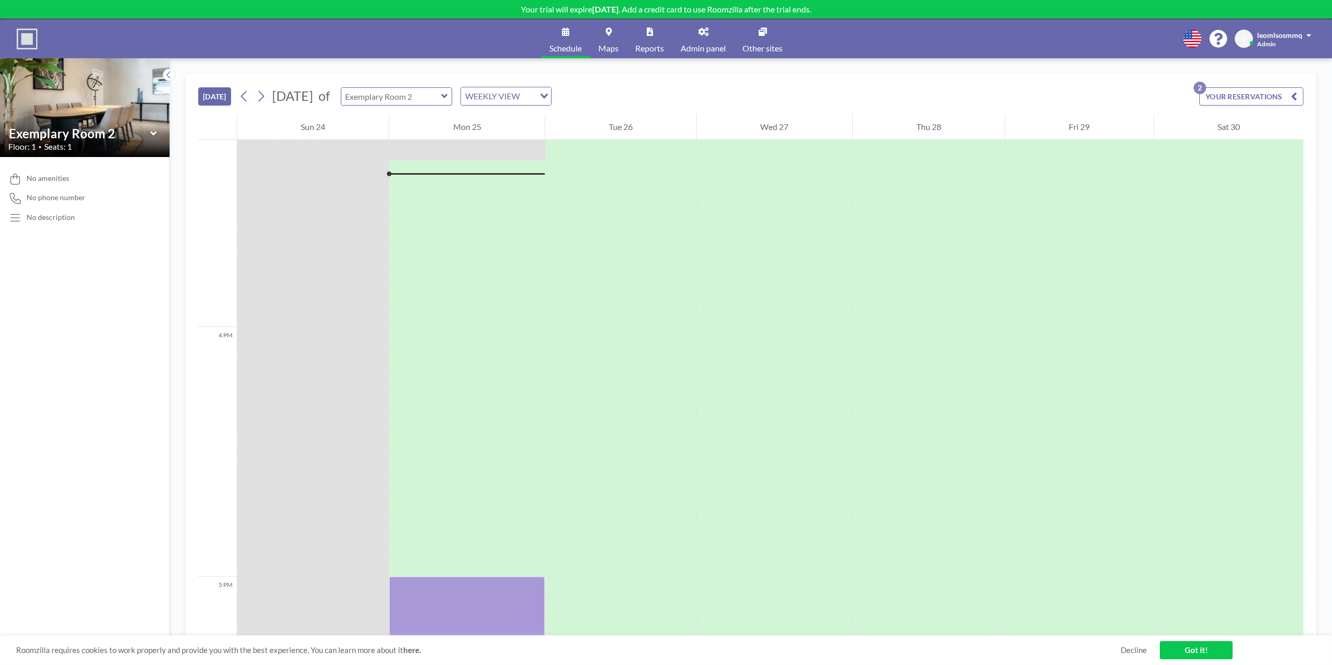
click at [431, 91] on input "text" at bounding box center [391, 96] width 100 height 17
type input "Exemplary Room 2"
click at [425, 99] on input "text" at bounding box center [391, 96] width 100 height 17
type input "Exemplary Room 2"
click at [725, 101] on div "TODAY August 2025 of Exemplary Room 2 WEEKLY VIEW Loading... YOUR RESERVATIONS 2" at bounding box center [750, 94] width 1105 height 40
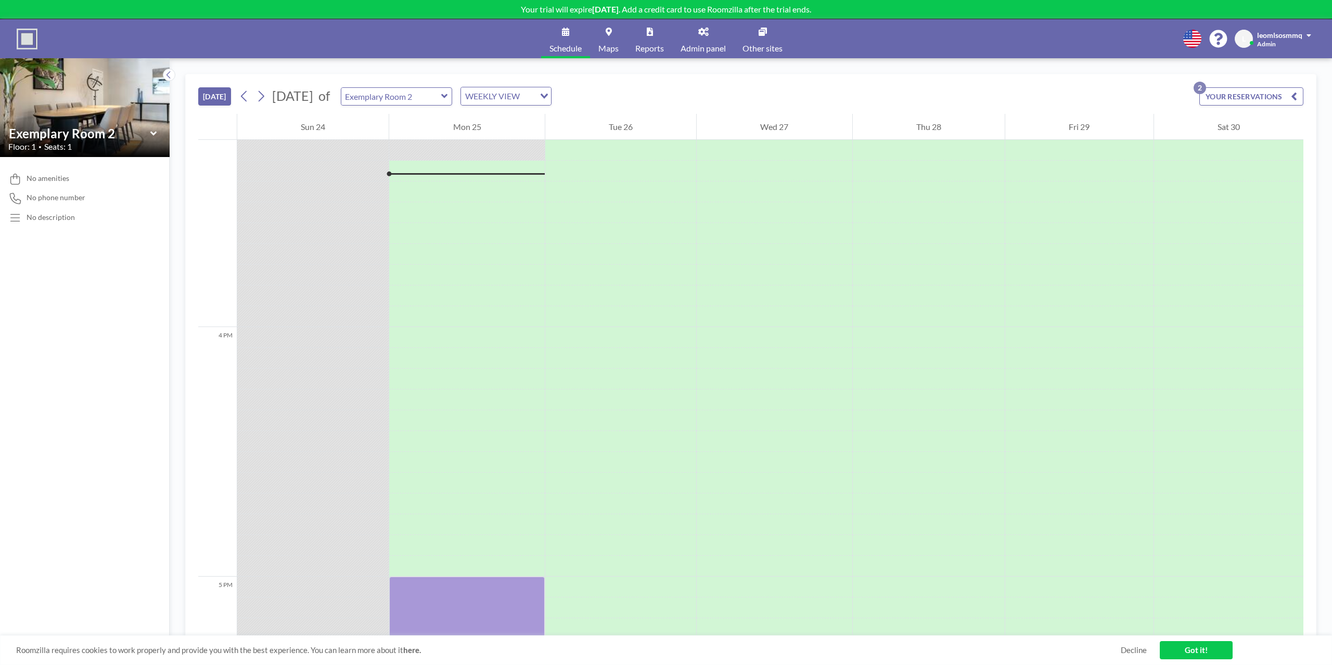
click at [1209, 655] on link "Got it!" at bounding box center [1195, 650] width 73 height 18
